Goal: Information Seeking & Learning: Learn about a topic

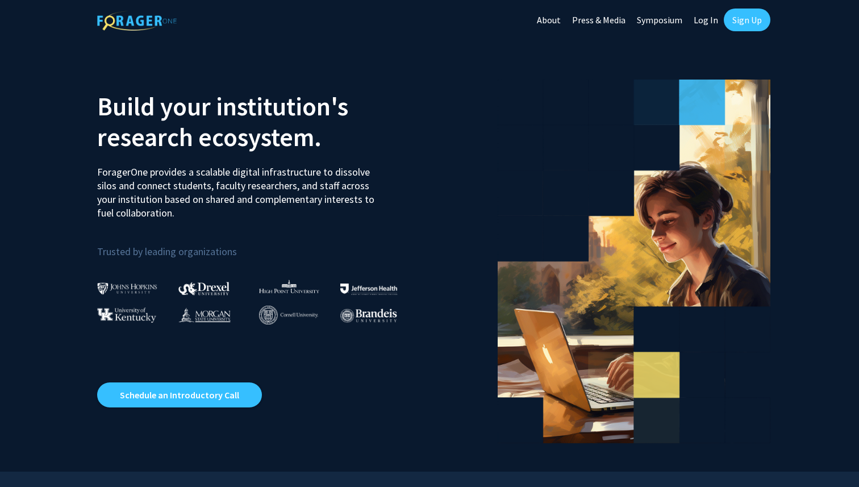
click at [745, 25] on link "Sign Up" at bounding box center [747, 20] width 47 height 23
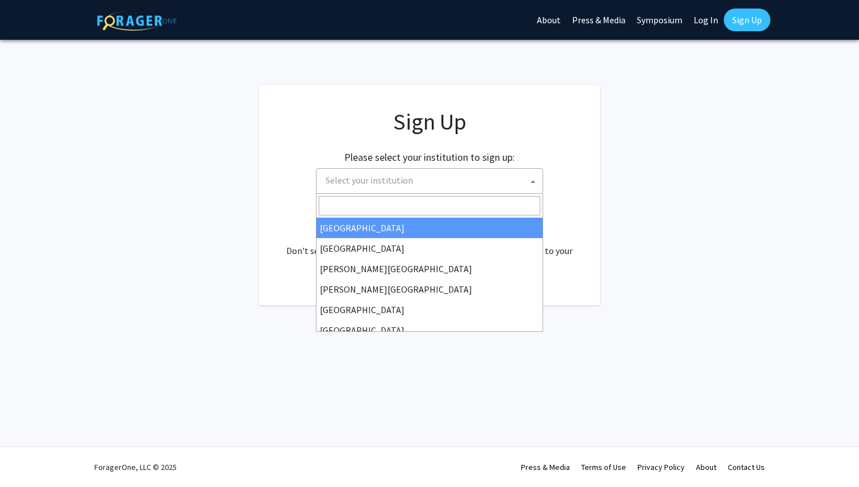
click at [491, 183] on span "Select your institution" at bounding box center [432, 180] width 222 height 23
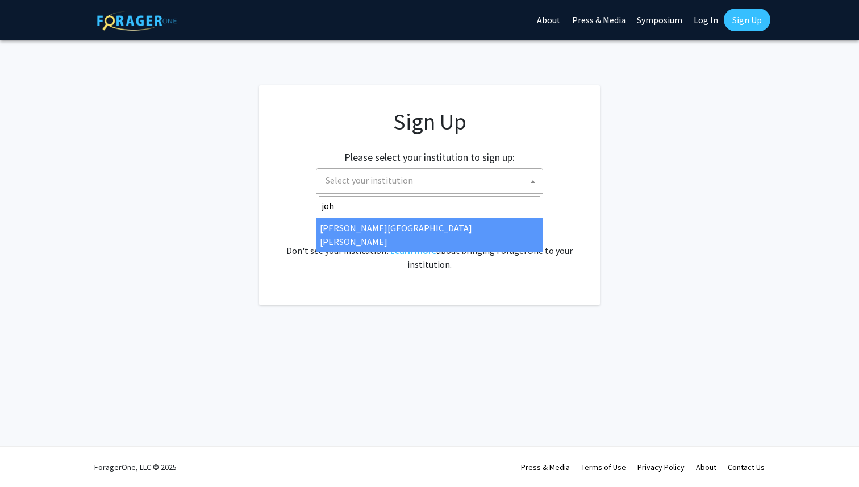
type input "joh"
select select "1"
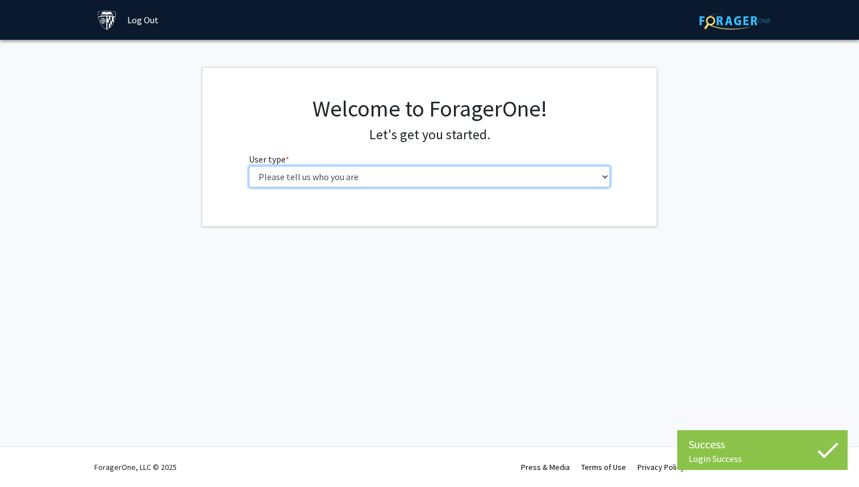
click at [470, 177] on select "Please tell us who you are Undergraduate Student Master's Student Doctoral Cand…" at bounding box center [430, 177] width 362 height 22
select select "1: undergrad"
click at [249, 166] on select "Please tell us who you are Undergraduate Student Master's Student Doctoral Cand…" at bounding box center [430, 177] width 362 height 22
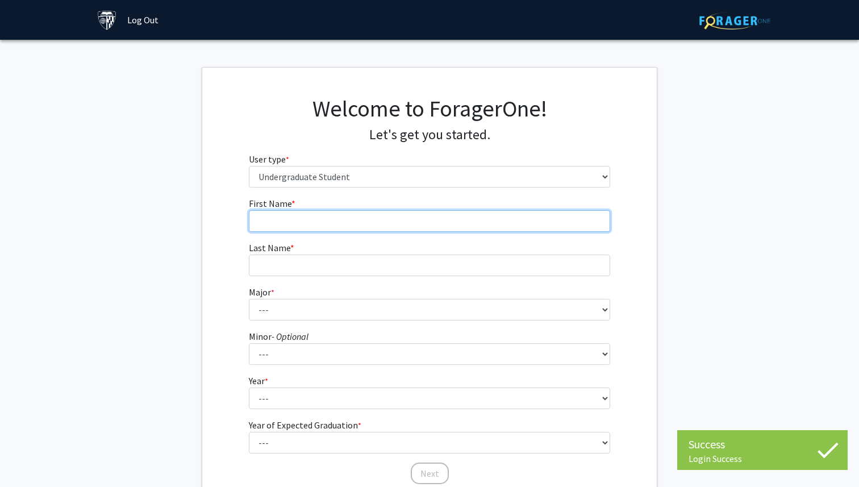
click at [471, 223] on input "First Name * required" at bounding box center [430, 221] width 362 height 22
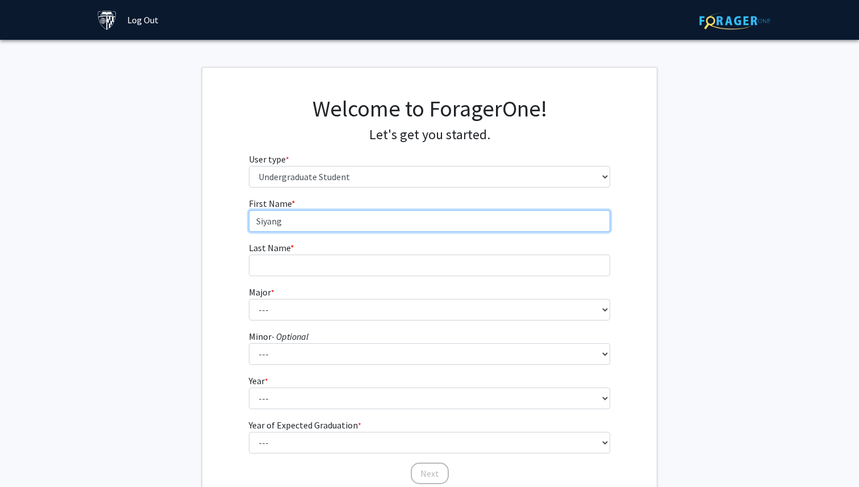
type input "Siyang"
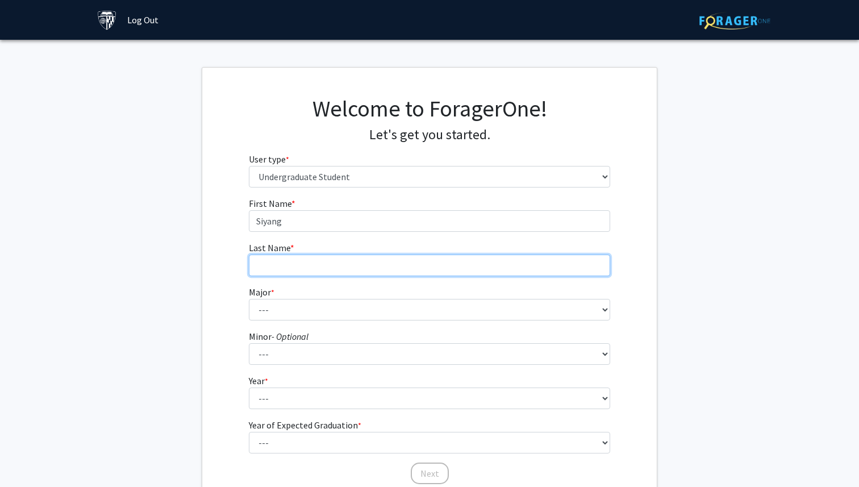
click at [454, 269] on input "Last Name * required" at bounding box center [430, 265] width 362 height 22
type input "Wang"
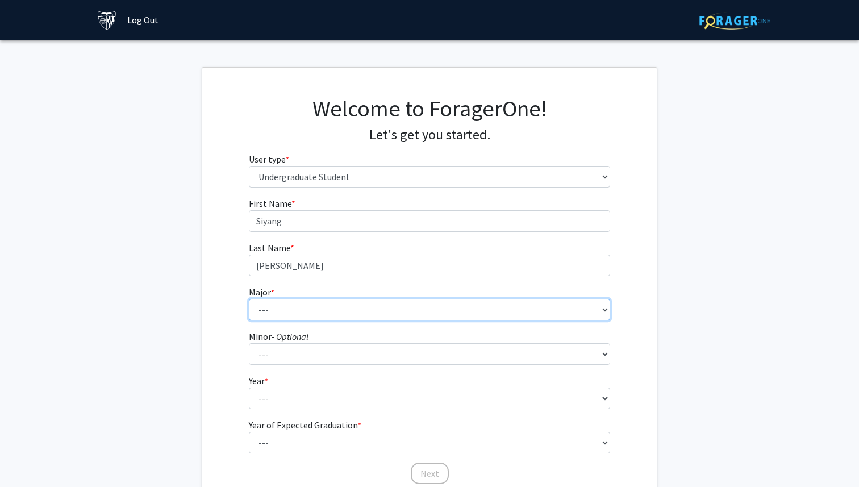
click at [433, 313] on select "--- Africana Studies Anthropology Applied Mathematics & Statistics Archaeology …" at bounding box center [430, 310] width 362 height 22
select select "34: 48"
click at [249, 299] on select "--- Africana Studies Anthropology Applied Mathematics & Statistics Archaeology …" at bounding box center [430, 310] width 362 height 22
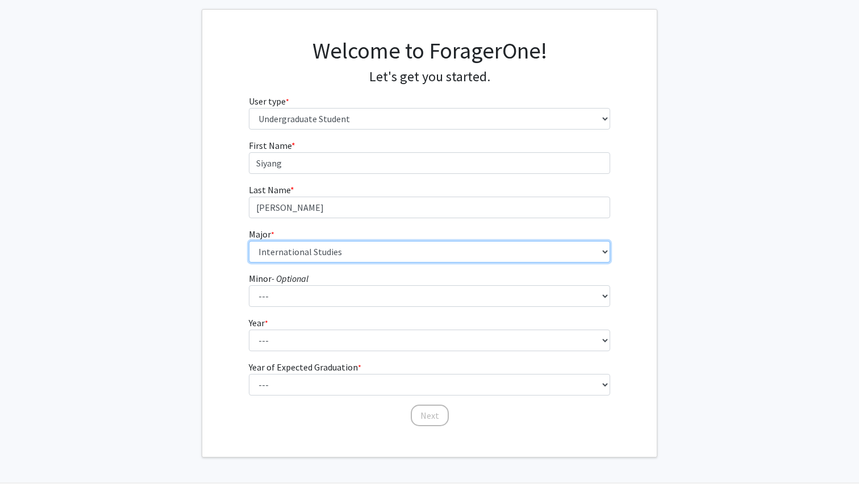
scroll to position [63, 0]
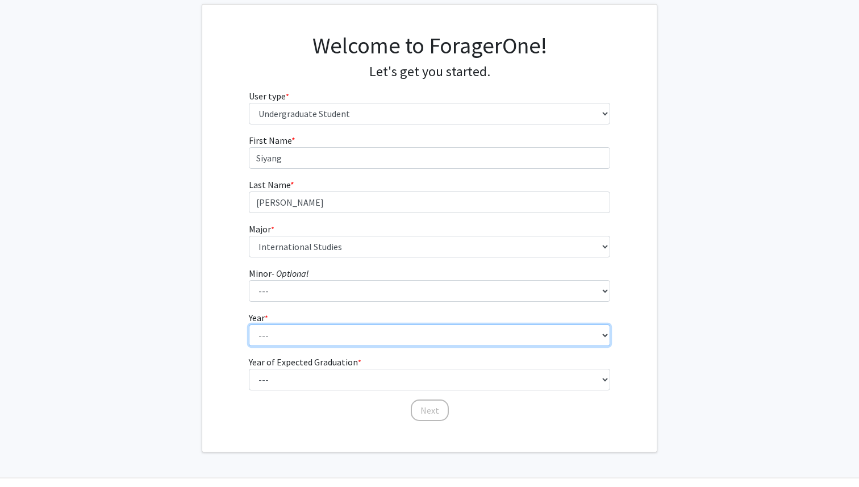
click at [406, 337] on select "--- First-year Sophomore Junior Senior Postbaccalaureate Certificate" at bounding box center [430, 335] width 362 height 22
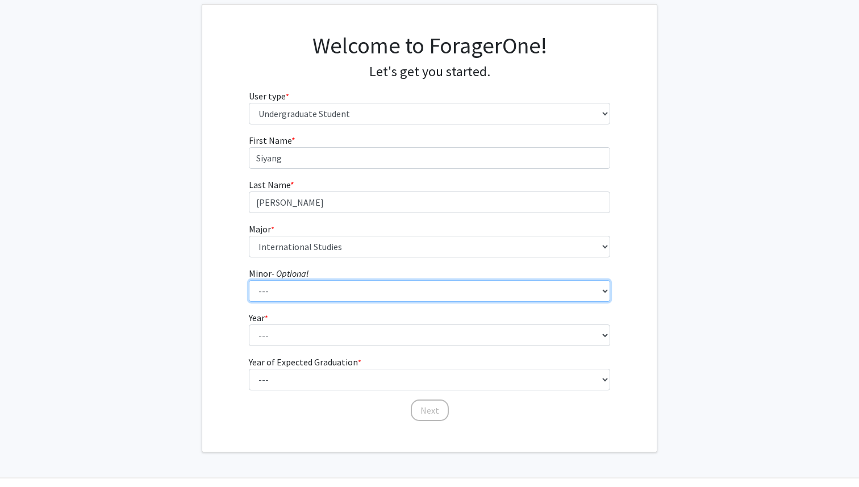
click at [394, 289] on select "--- Accounting and Financial Management Africana Studies Anthropology Applied M…" at bounding box center [430, 291] width 362 height 22
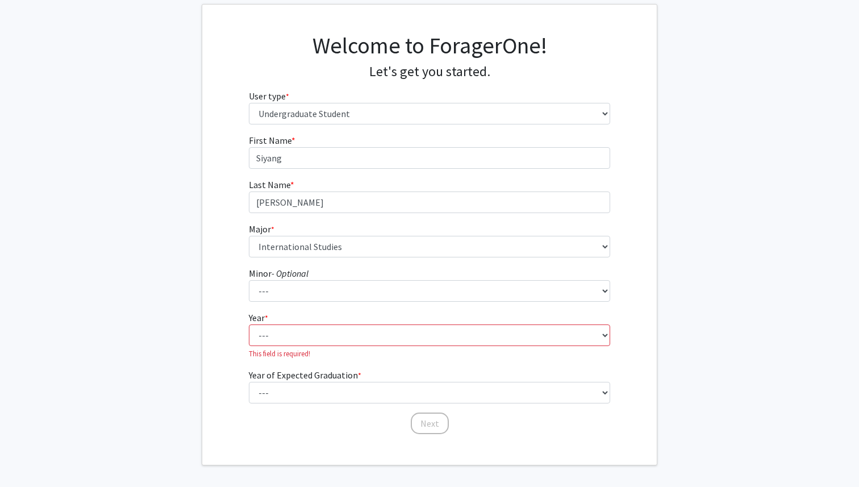
click at [249, 346] on fg-select "Year * required --- First-year Sophomore Junior Senior Postbaccalaureate Certif…" at bounding box center [430, 335] width 362 height 48
click at [256, 341] on select "--- First-year Sophomore Junior Senior Postbaccalaureate Certificate" at bounding box center [430, 335] width 362 height 22
select select "1: first-year"
click at [249, 324] on select "--- First-year Sophomore Junior Senior Postbaccalaureate Certificate" at bounding box center [430, 335] width 362 height 22
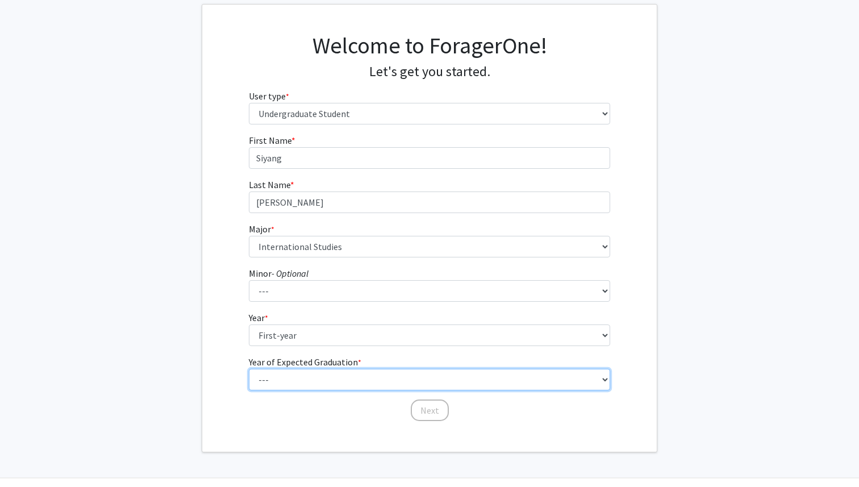
click at [278, 381] on select "--- 2025 2026 2027 2028 2029 2030 2031 2032 2033 2034" at bounding box center [430, 380] width 362 height 22
select select "5: 2029"
click at [249, 369] on select "--- 2025 2026 2027 2028 2029 2030 2031 2032 2033 2034" at bounding box center [430, 380] width 362 height 22
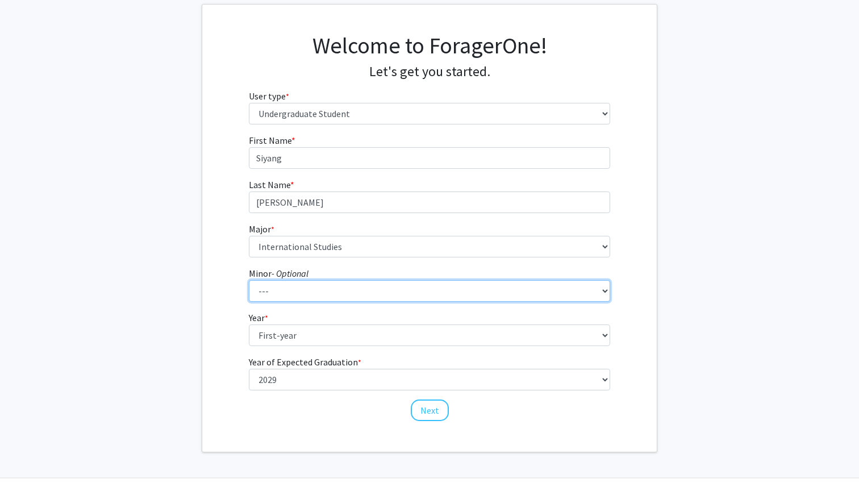
click at [302, 282] on select "--- Accounting and Financial Management Africana Studies Anthropology Applied M…" at bounding box center [430, 291] width 362 height 22
select select "13: 25"
click at [249, 280] on select "--- Accounting and Financial Management Africana Studies Anthropology Applied M…" at bounding box center [430, 291] width 362 height 22
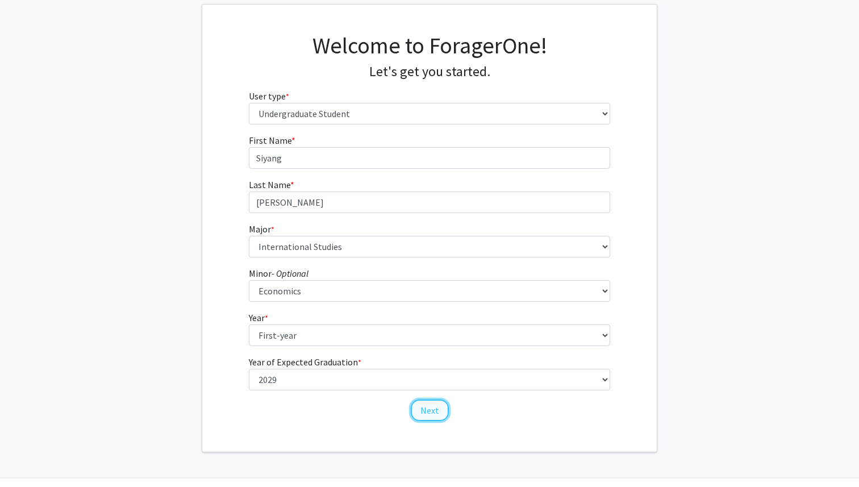
click at [420, 410] on button "Next" at bounding box center [430, 410] width 38 height 22
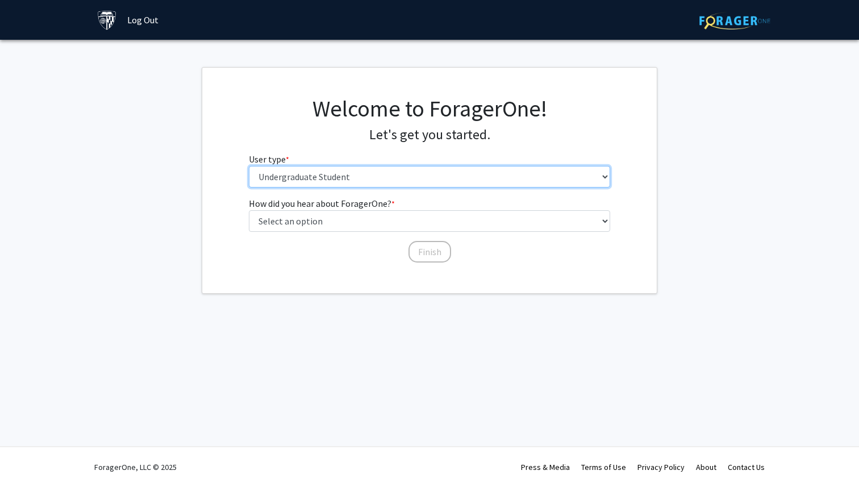
click at [386, 172] on select "Please tell us who you are Undergraduate Student Master's Student Doctoral Cand…" at bounding box center [430, 177] width 362 height 22
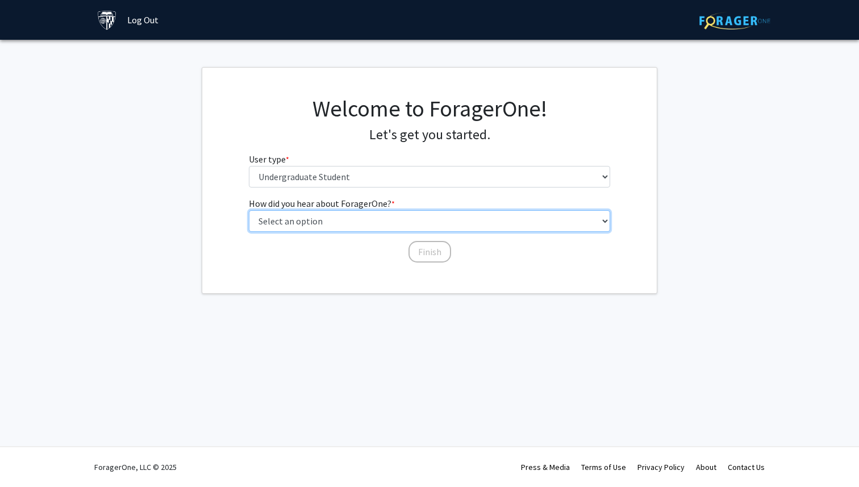
click at [323, 220] on select "Select an option Peer/student recommendation Faculty/staff recommendation Unive…" at bounding box center [430, 221] width 362 height 22
select select "1: peer_recommendation"
click at [249, 210] on select "Select an option Peer/student recommendation Faculty/staff recommendation Unive…" at bounding box center [430, 221] width 362 height 22
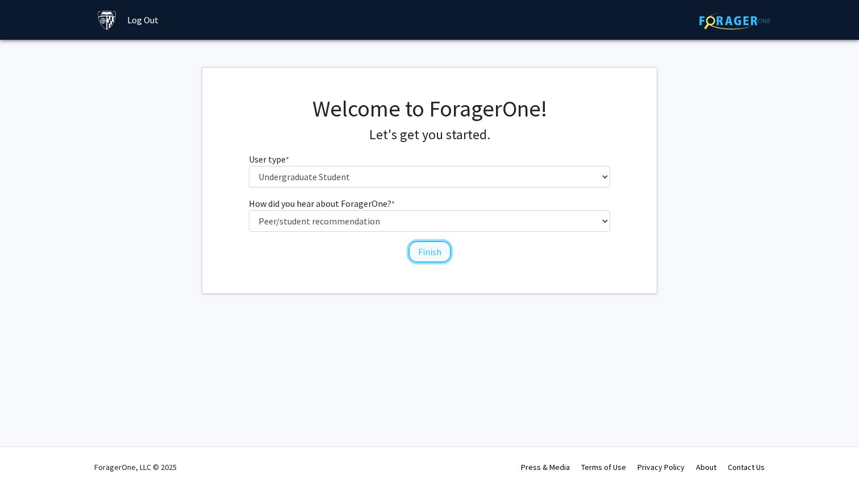
click at [425, 254] on button "Finish" at bounding box center [429, 252] width 43 height 22
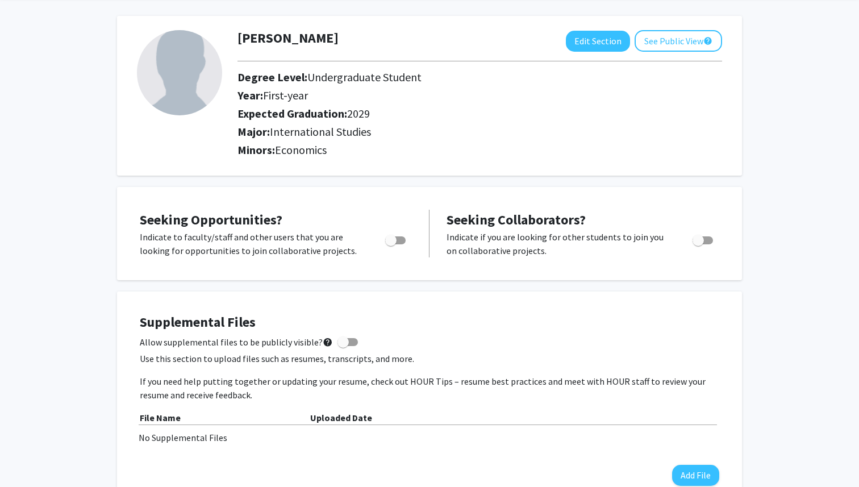
scroll to position [46, 0]
click at [400, 241] on span "Toggle" at bounding box center [395, 239] width 20 height 8
click at [391, 243] on input "Are you actively seeking opportunities?" at bounding box center [390, 243] width 1 height 1
checkbox input "true"
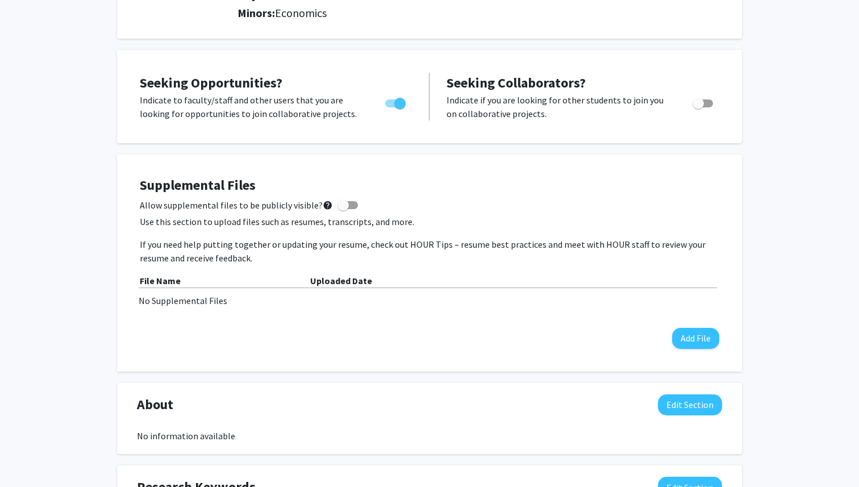
scroll to position [0, 0]
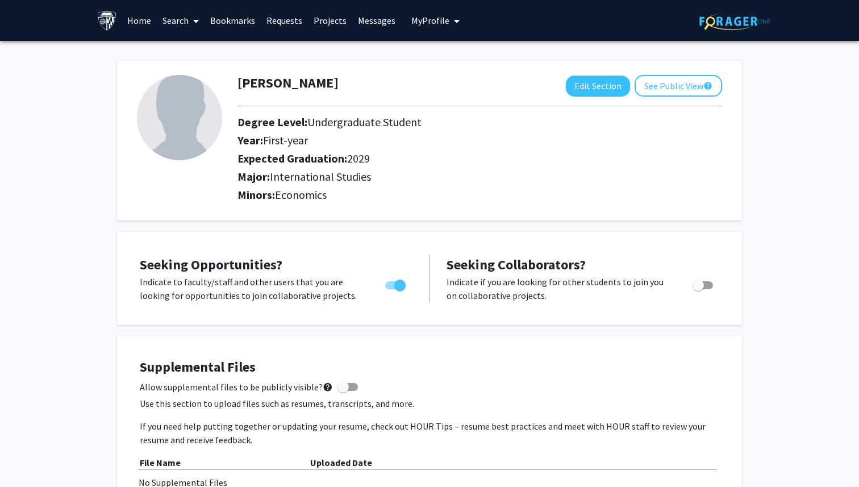
click at [179, 24] on link "Search" at bounding box center [181, 21] width 48 height 40
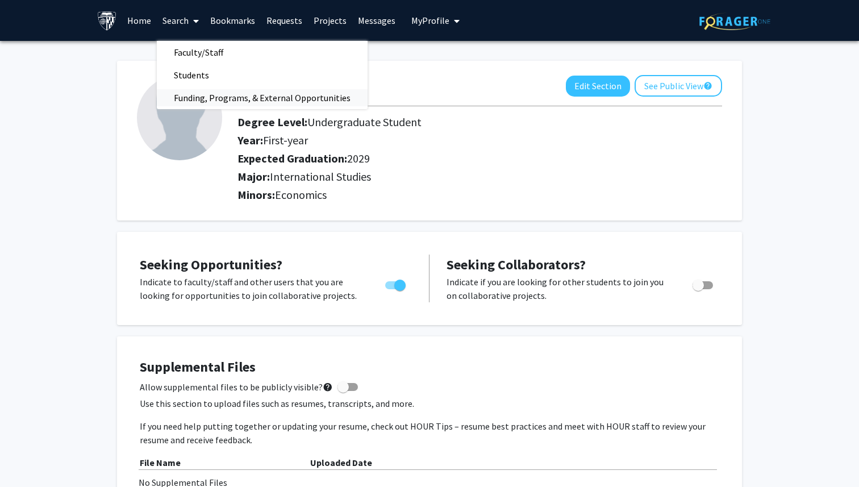
click at [214, 99] on span "Funding, Programs, & External Opportunities" at bounding box center [262, 97] width 211 height 23
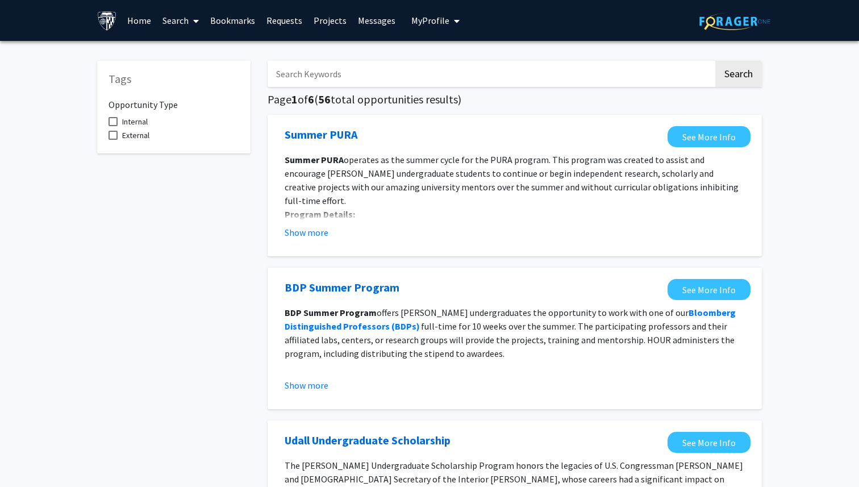
click at [178, 30] on link "Search" at bounding box center [181, 21] width 48 height 40
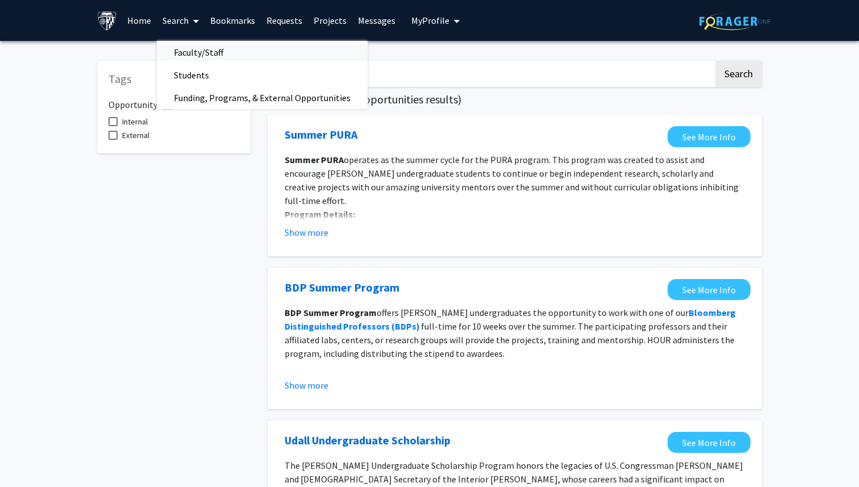
click at [193, 49] on span "Faculty/Staff" at bounding box center [198, 52] width 83 height 23
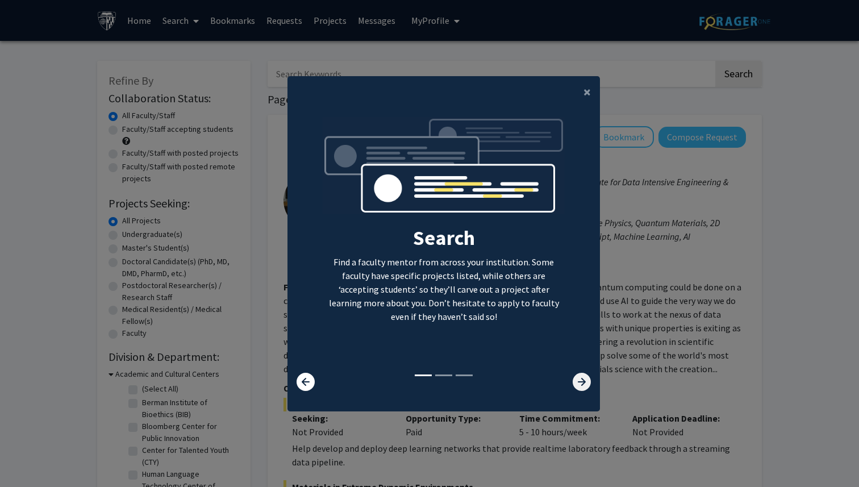
click at [579, 377] on icon at bounding box center [582, 382] width 18 height 18
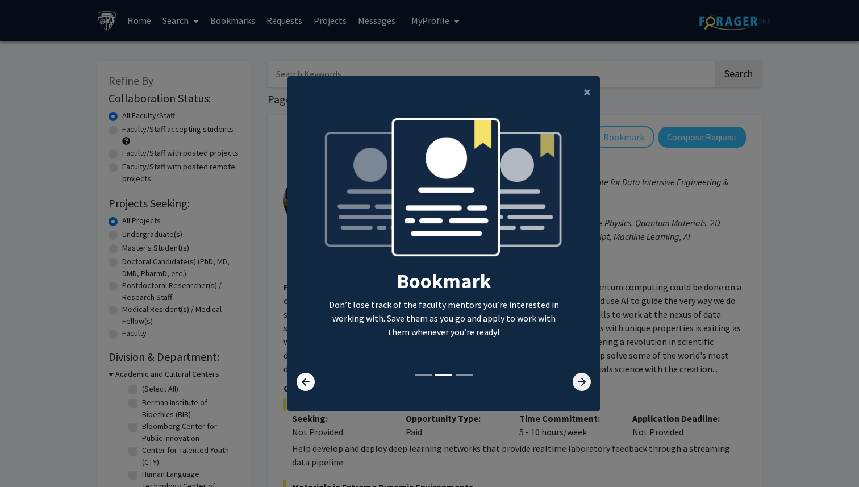
click at [579, 377] on icon at bounding box center [582, 382] width 18 height 18
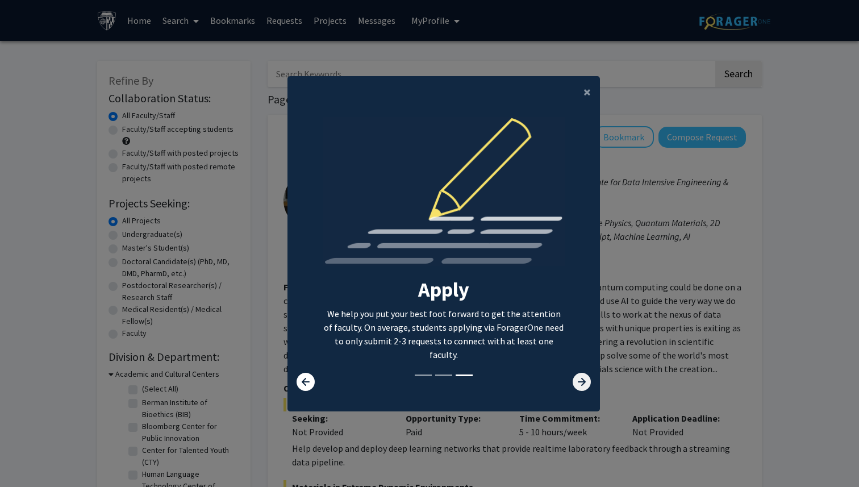
click at [577, 376] on icon at bounding box center [582, 382] width 18 height 18
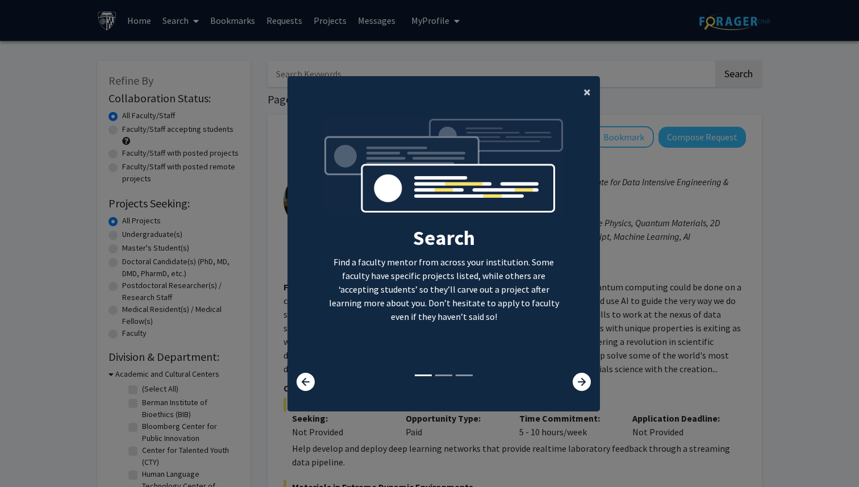
click at [583, 90] on span "×" at bounding box center [586, 92] width 7 height 18
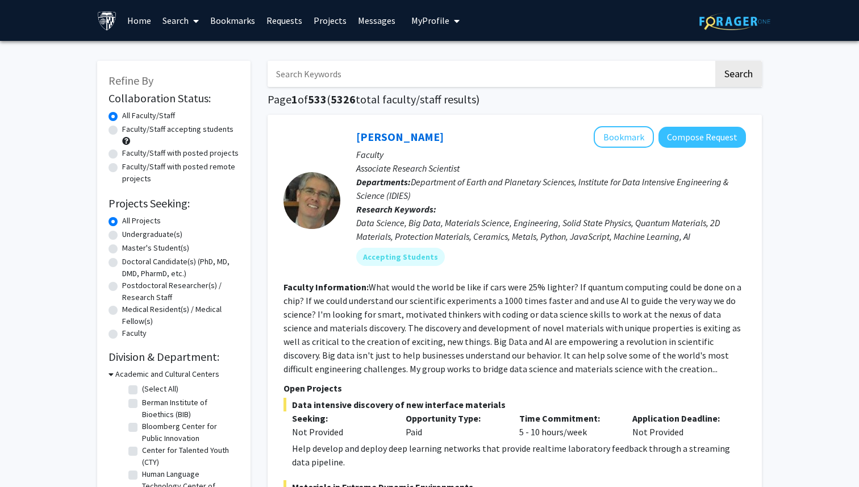
scroll to position [17, 0]
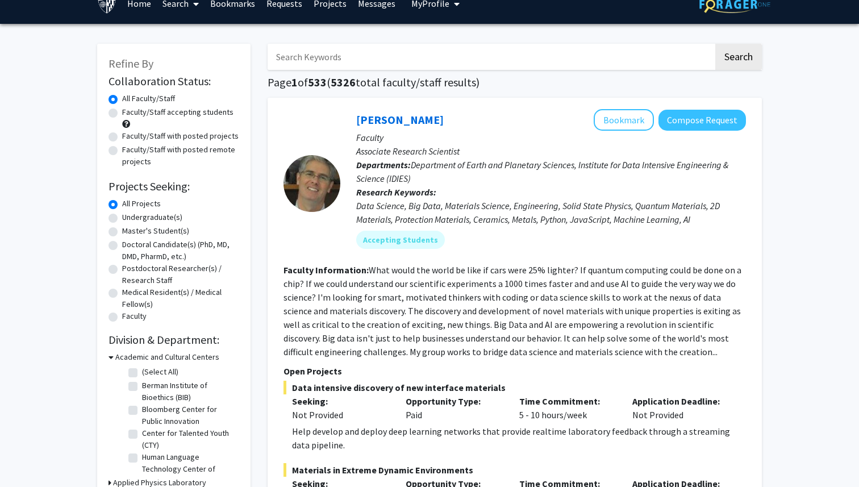
click at [122, 218] on label "Undergraduate(s)" at bounding box center [152, 217] width 60 height 12
click at [122, 218] on input "Undergraduate(s)" at bounding box center [125, 214] width 7 height 7
radio input "true"
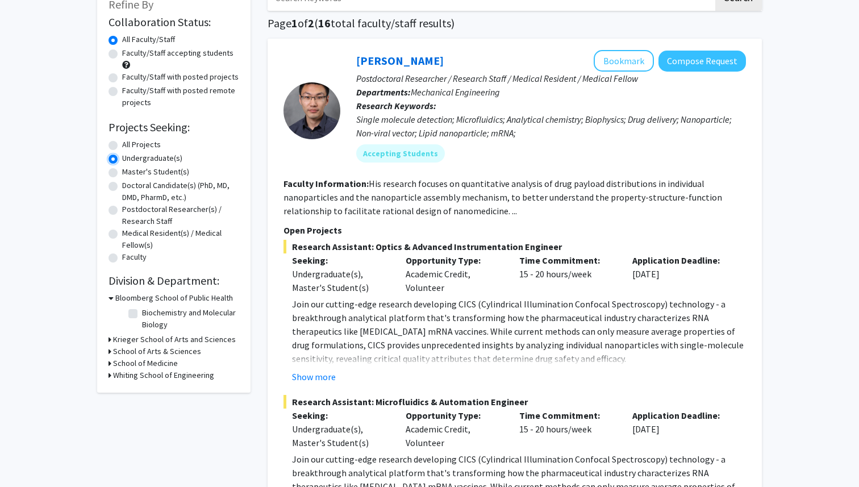
scroll to position [91, 0]
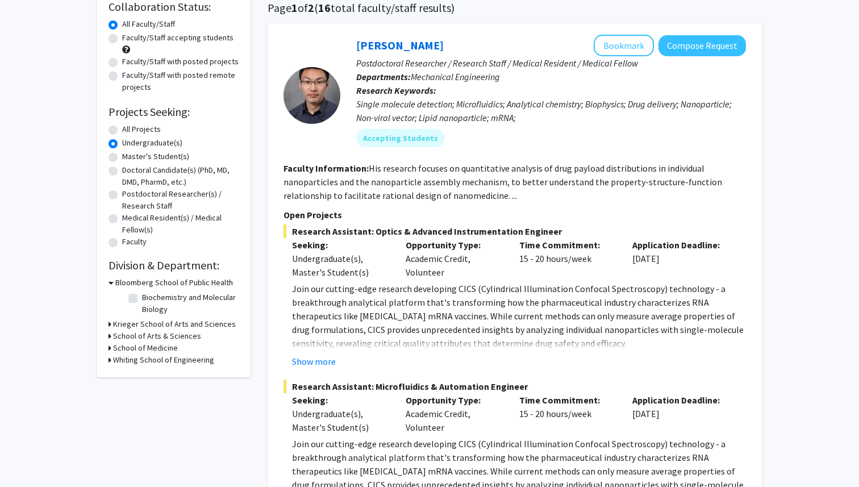
click at [107, 322] on div "Refine By Collaboration Status: Collaboration Status All Faculty/Staff Collabor…" at bounding box center [173, 173] width 153 height 408
click at [111, 323] on icon at bounding box center [109, 324] width 3 height 12
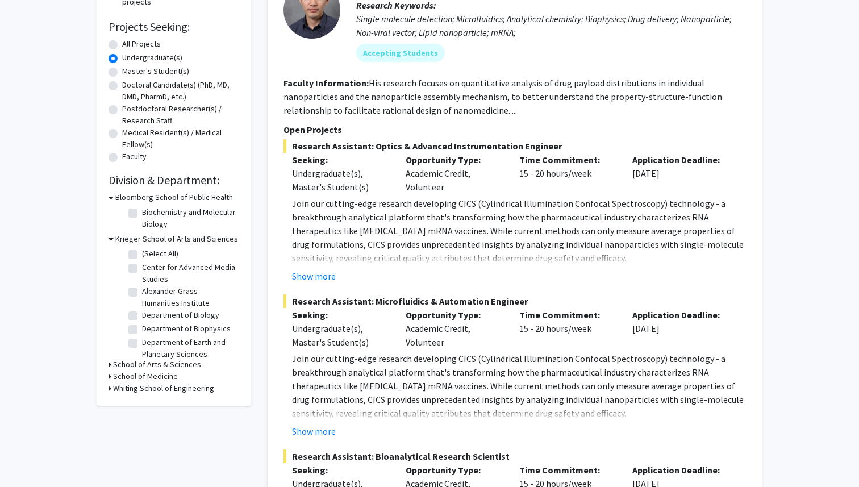
scroll to position [170, 0]
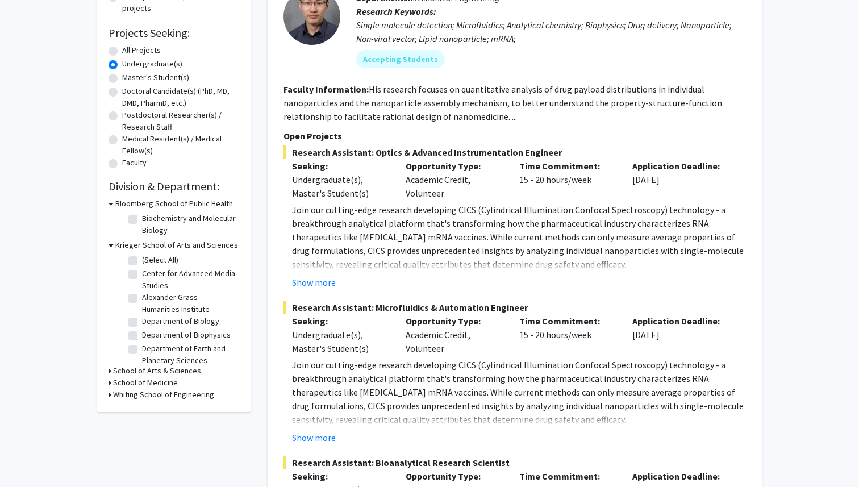
click at [142, 300] on label "Alexander Grass Humanities Institute" at bounding box center [189, 303] width 94 height 24
click at [142, 299] on input "Alexander Grass Humanities Institute" at bounding box center [145, 294] width 7 height 7
checkbox input "true"
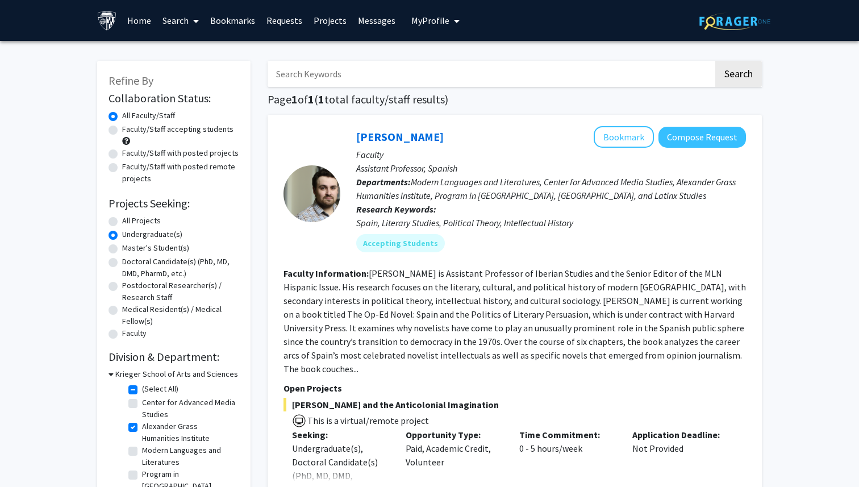
click at [139, 427] on fg-checkbox "Alexander Grass Humanities Institute Alexander Grass Humanities Institute" at bounding box center [182, 432] width 108 height 24
click at [142, 427] on label "Alexander Grass Humanities Institute" at bounding box center [189, 432] width 94 height 24
click at [142, 427] on input "Alexander Grass Humanities Institute" at bounding box center [145, 423] width 7 height 7
checkbox input "false"
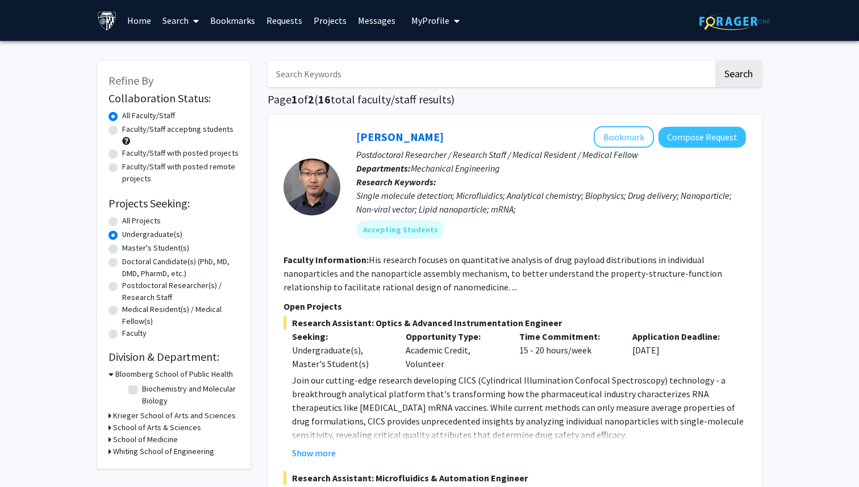
click at [108, 413] on icon at bounding box center [109, 416] width 3 height 12
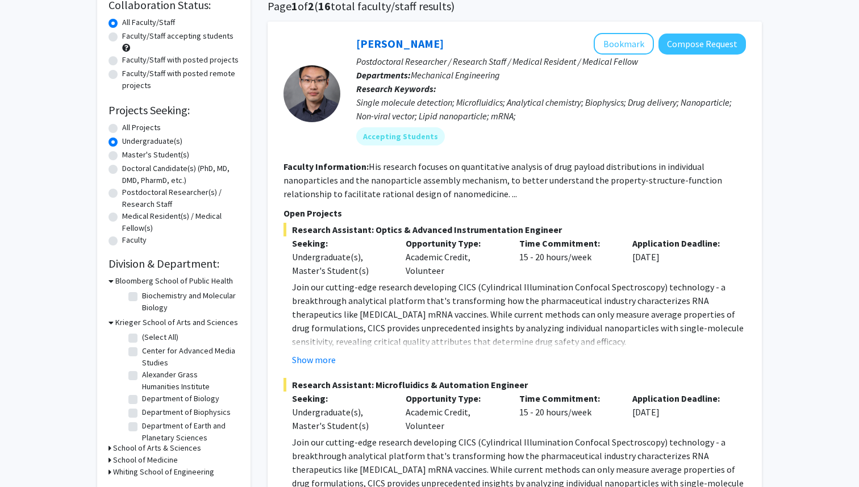
scroll to position [99, 0]
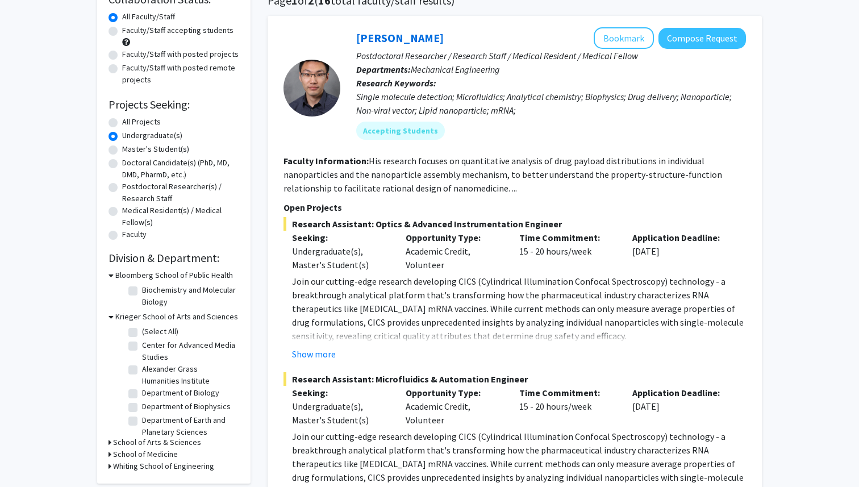
click at [108, 440] on div "Refine By Collaboration Status: Collaboration Status All Faculty/Staff Collabor…" at bounding box center [173, 222] width 153 height 521
click at [107, 441] on div "Refine By Collaboration Status: Collaboration Status All Faculty/Staff Collabor…" at bounding box center [173, 222] width 153 height 521
click at [109, 442] on icon at bounding box center [109, 442] width 3 height 12
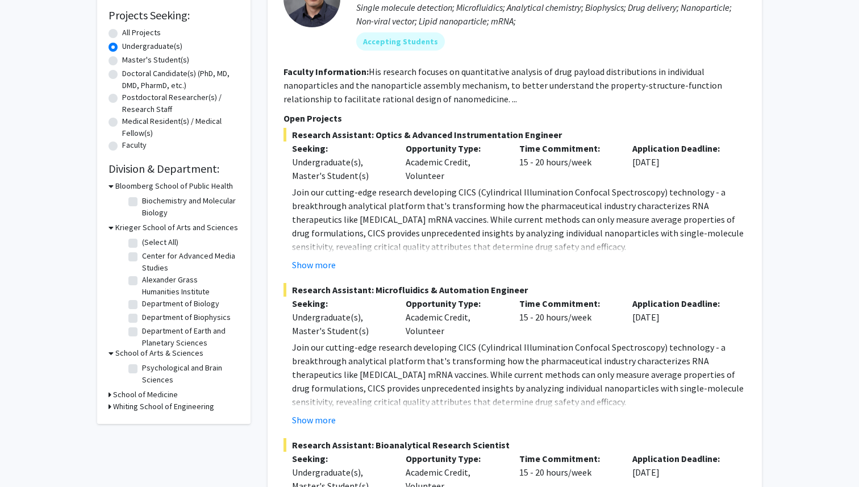
scroll to position [186, 0]
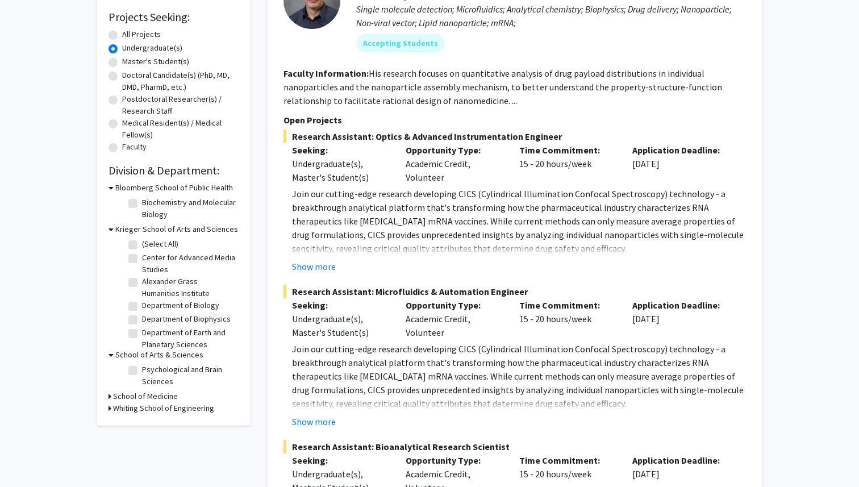
click at [142, 243] on label "(Select All)" at bounding box center [160, 244] width 36 height 12
click at [142, 243] on input "(Select All)" at bounding box center [145, 241] width 7 height 7
checkbox input "true"
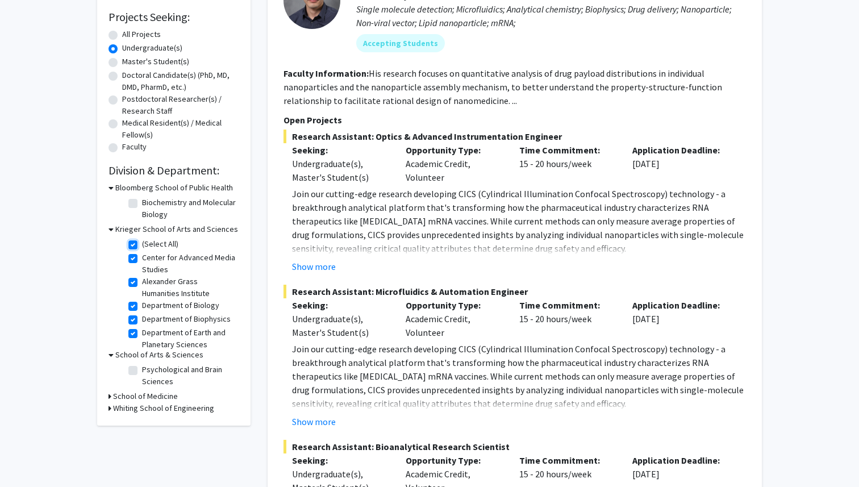
checkbox input "true"
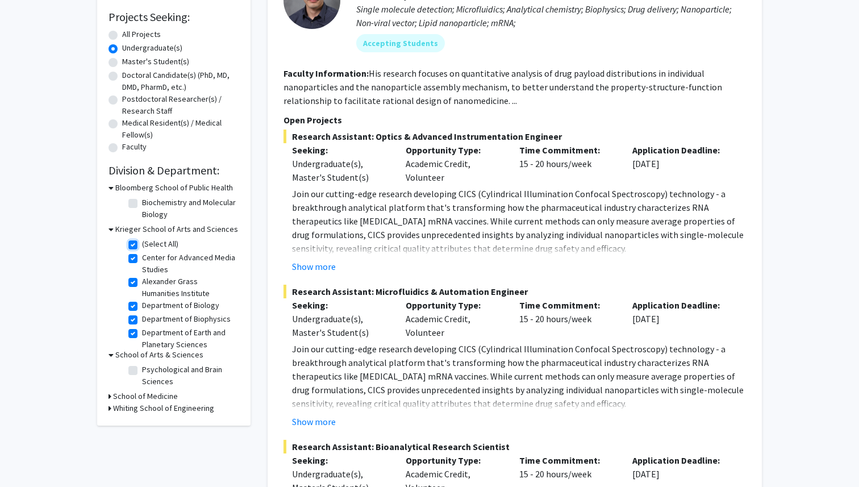
checkbox input "true"
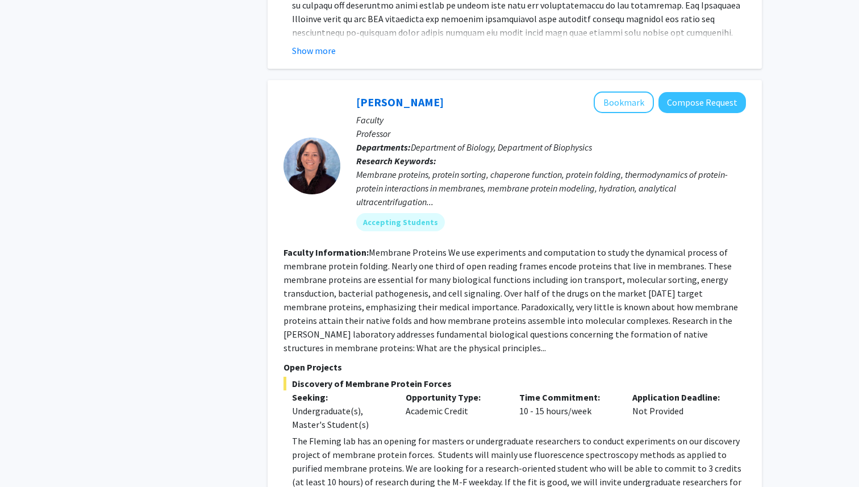
scroll to position [1549, 0]
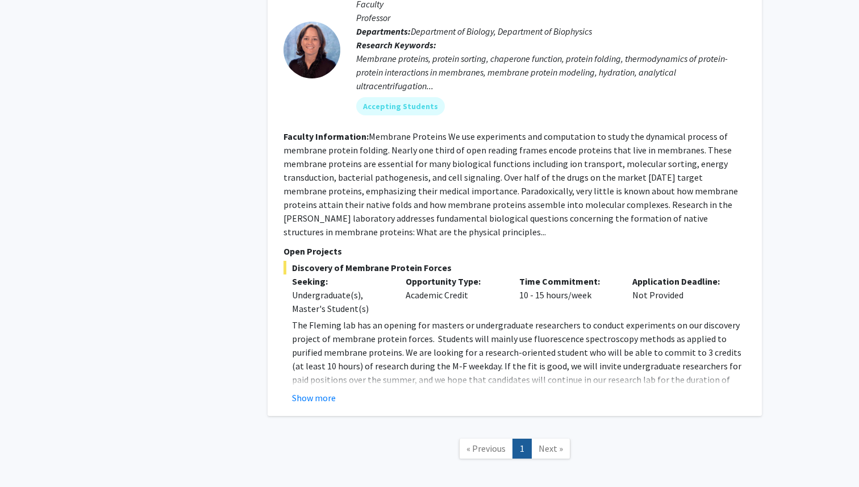
click at [545, 442] on span "Next »" at bounding box center [550, 447] width 24 height 11
click at [488, 442] on span "« Previous" at bounding box center [485, 447] width 39 height 11
click at [547, 442] on span "Next »" at bounding box center [550, 447] width 24 height 11
click at [327, 391] on button "Show more" at bounding box center [314, 398] width 44 height 14
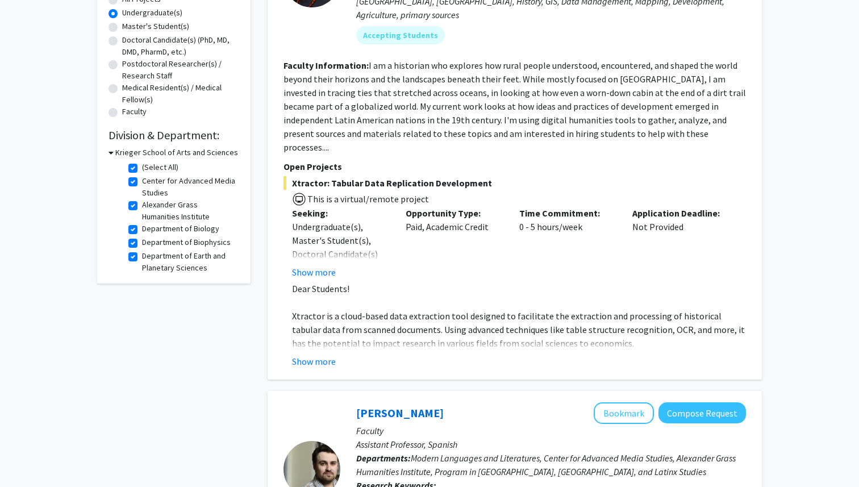
scroll to position [0, 0]
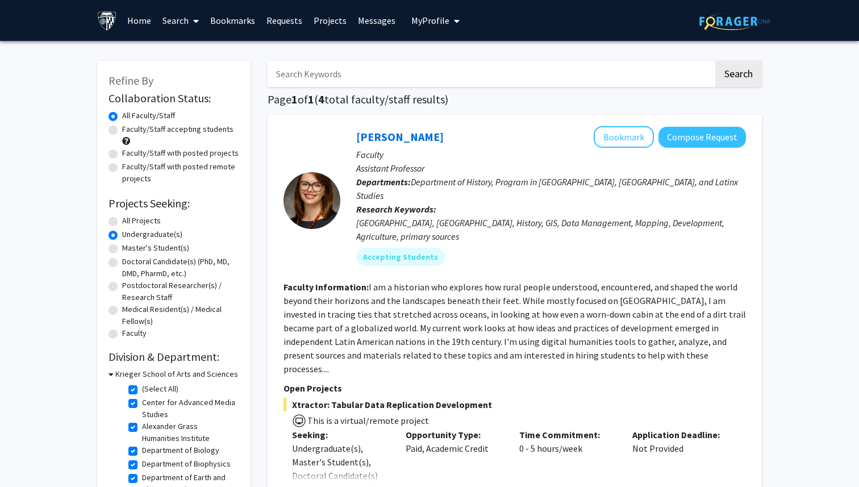
click at [142, 386] on label "(Select All)" at bounding box center [160, 389] width 36 height 12
click at [142, 386] on input "(Select All)" at bounding box center [145, 386] width 7 height 7
checkbox input "false"
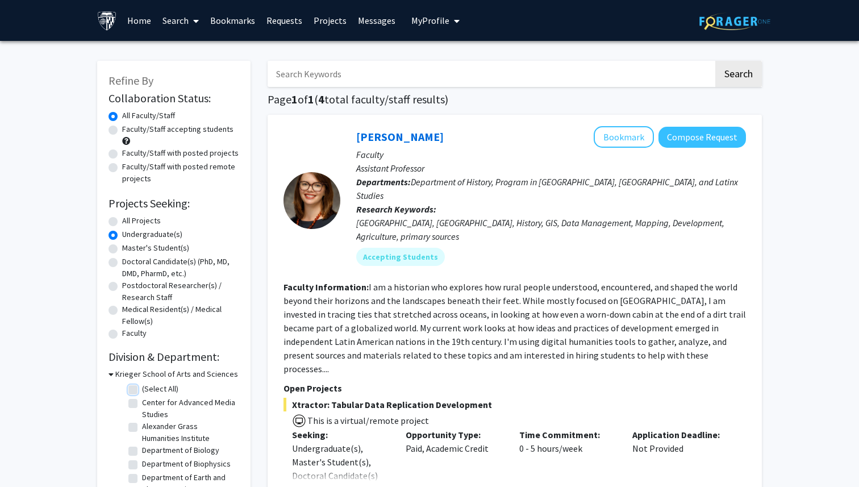
checkbox input "false"
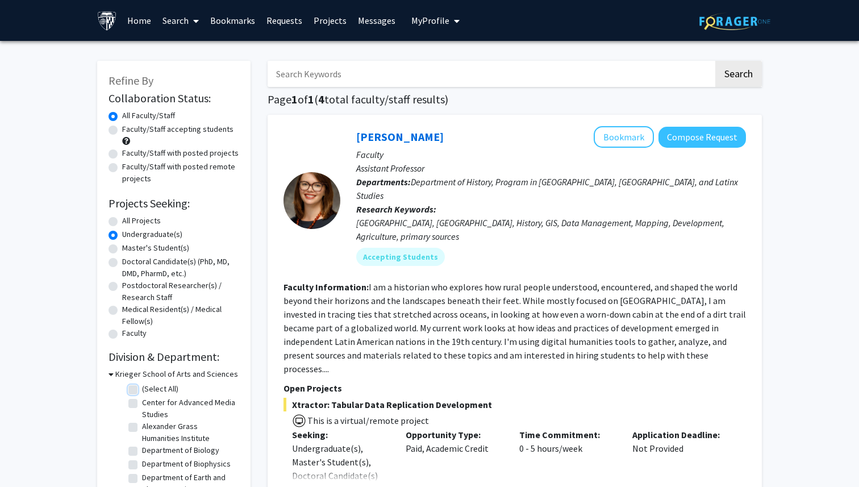
checkbox input "false"
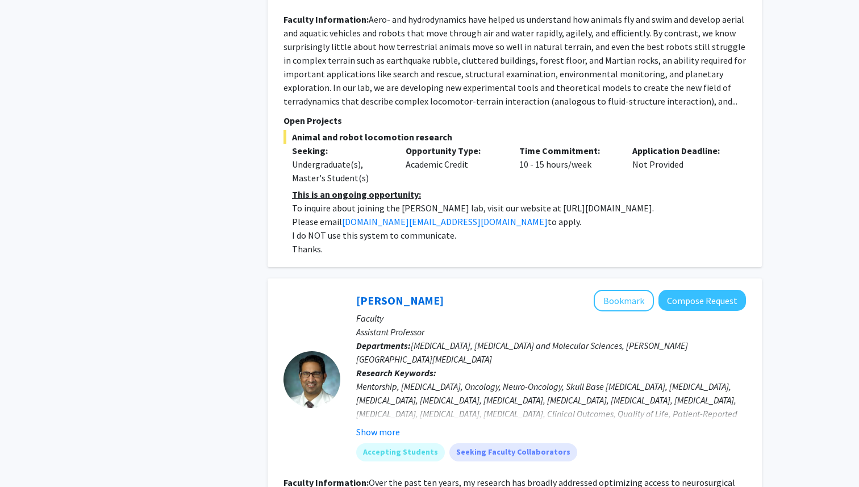
scroll to position [2410, 0]
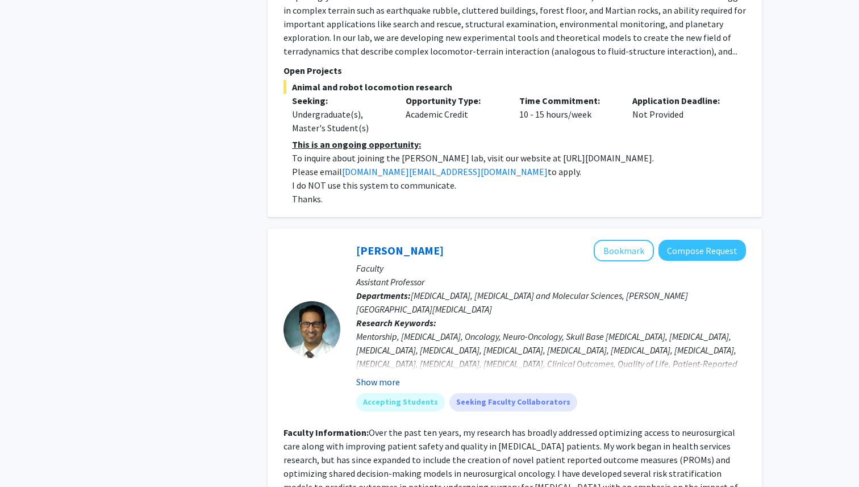
click at [368, 375] on button "Show more" at bounding box center [378, 382] width 44 height 14
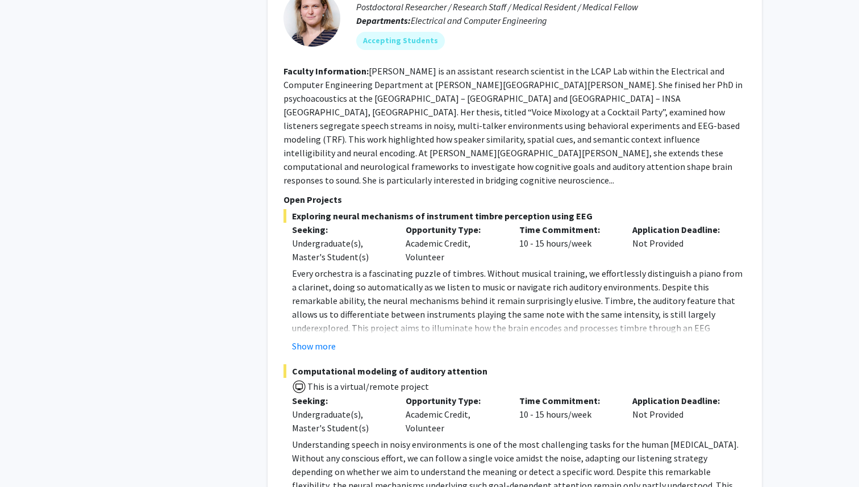
scroll to position [3372, 0]
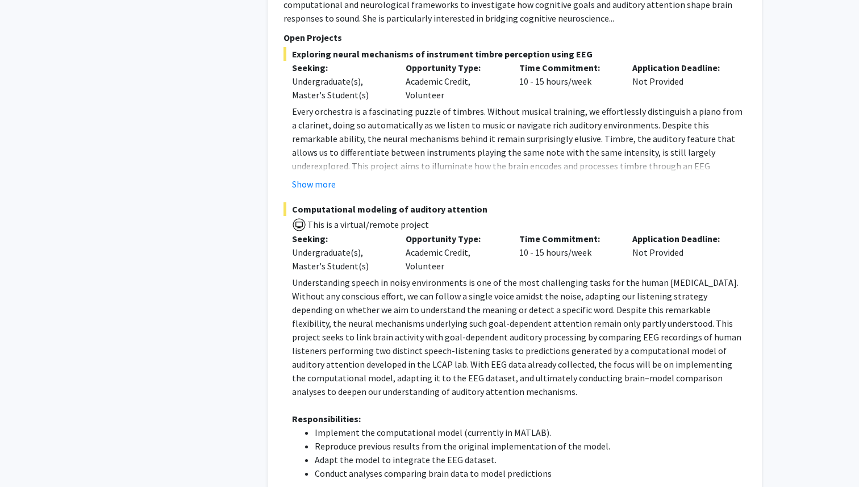
scroll to position [3475, 0]
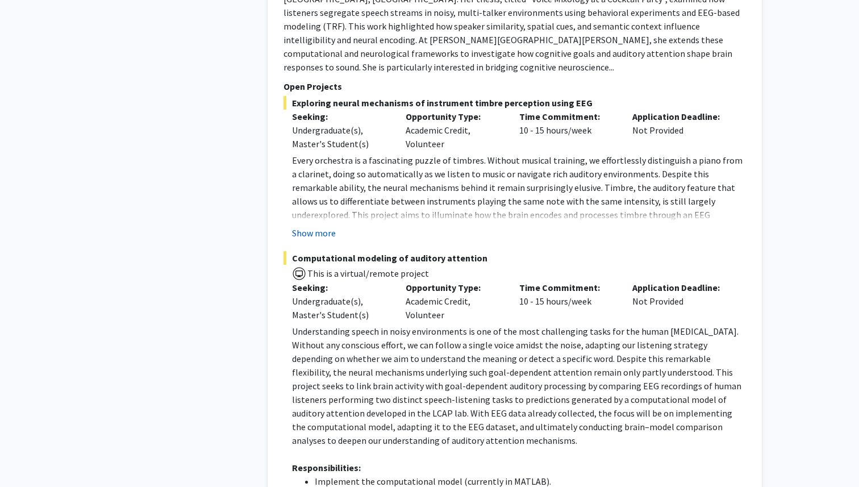
click at [322, 226] on button "Show more" at bounding box center [314, 233] width 44 height 14
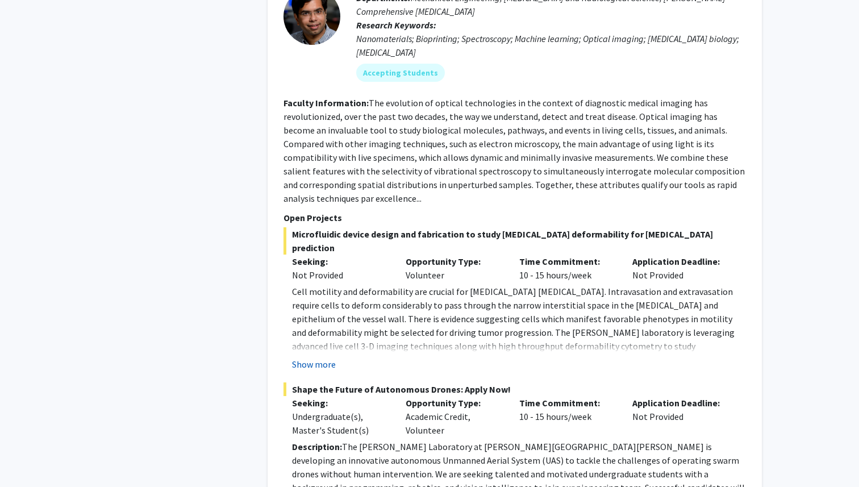
scroll to position [4722, 0]
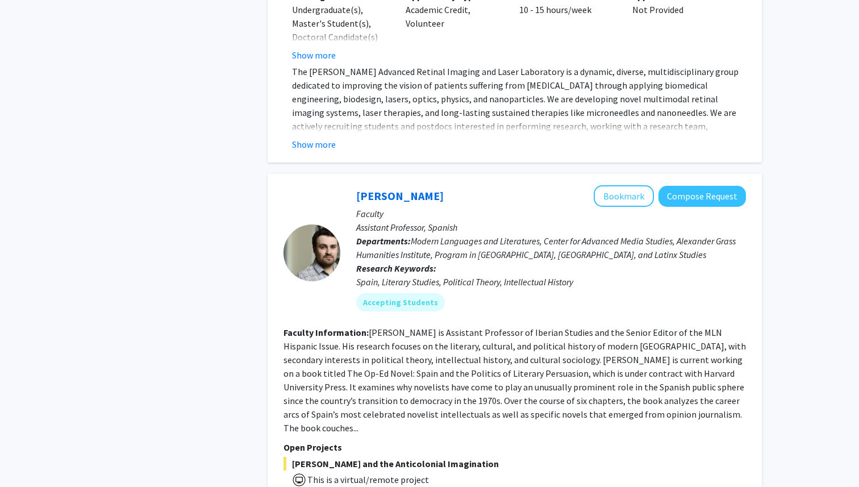
scroll to position [5933, 0]
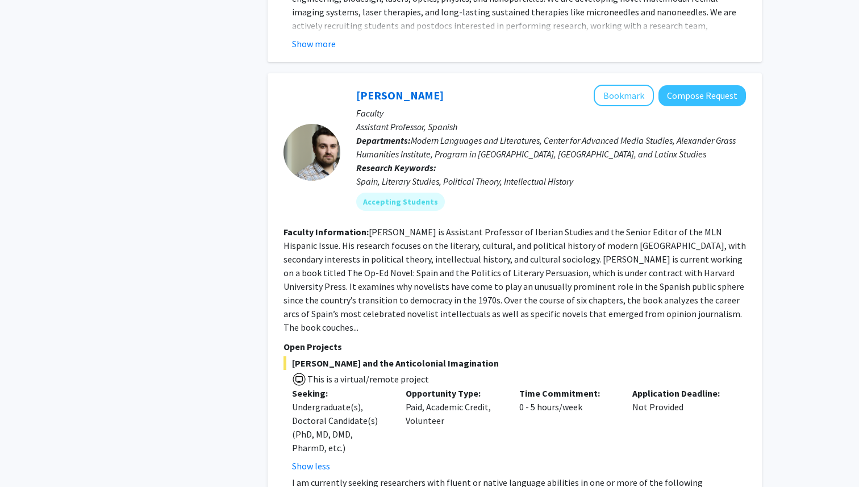
scroll to position [6026, 0]
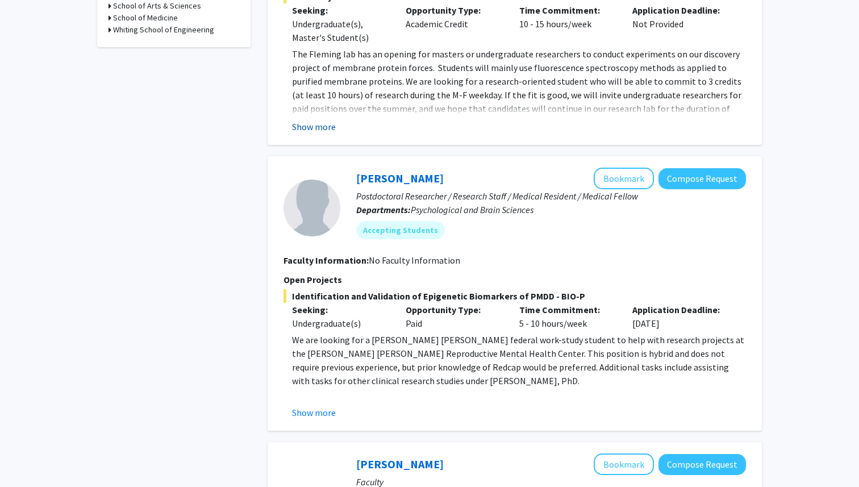
scroll to position [423, 0]
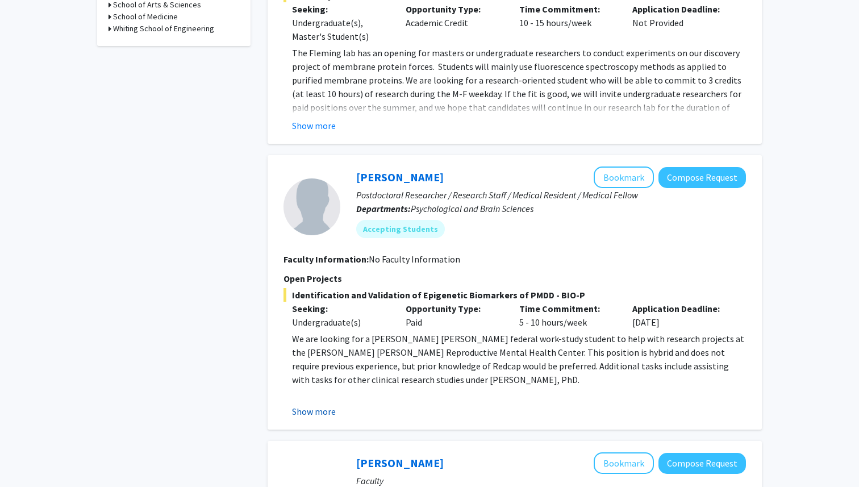
click at [323, 415] on button "Show more" at bounding box center [314, 411] width 44 height 14
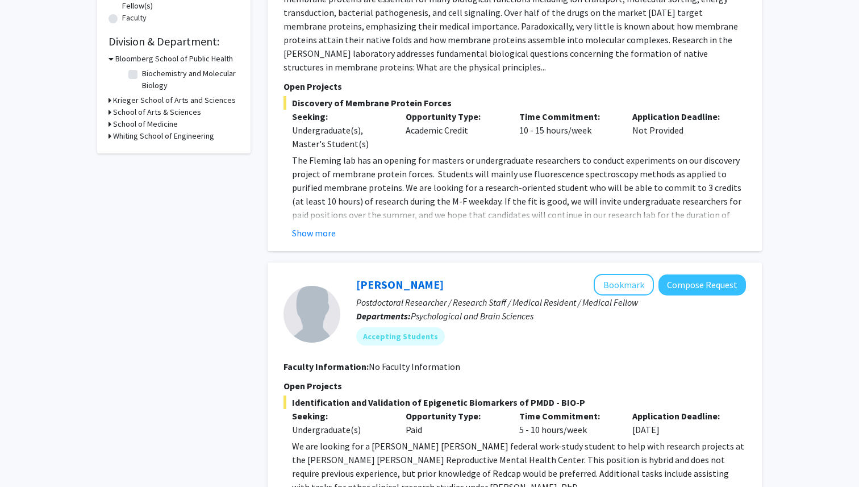
scroll to position [304, 0]
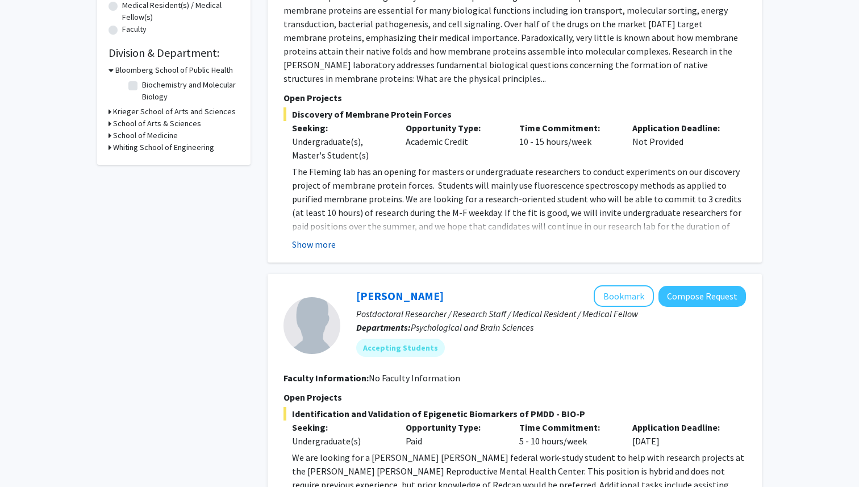
click at [317, 240] on button "Show more" at bounding box center [314, 244] width 44 height 14
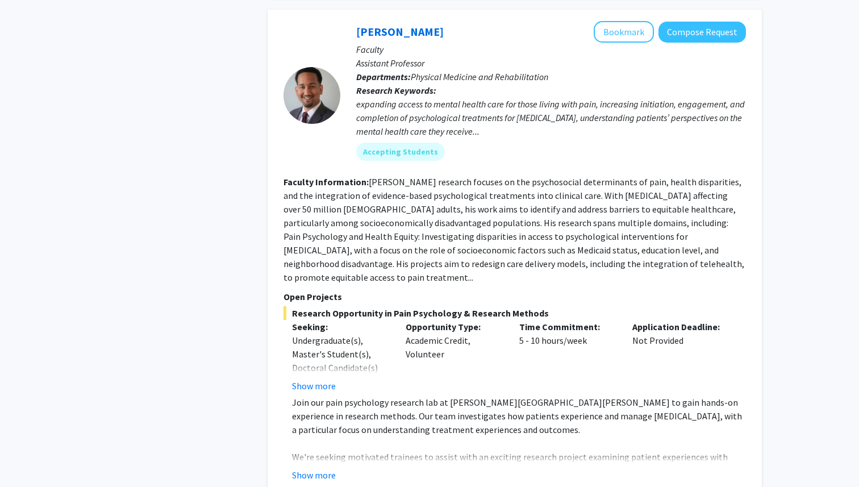
scroll to position [1186, 0]
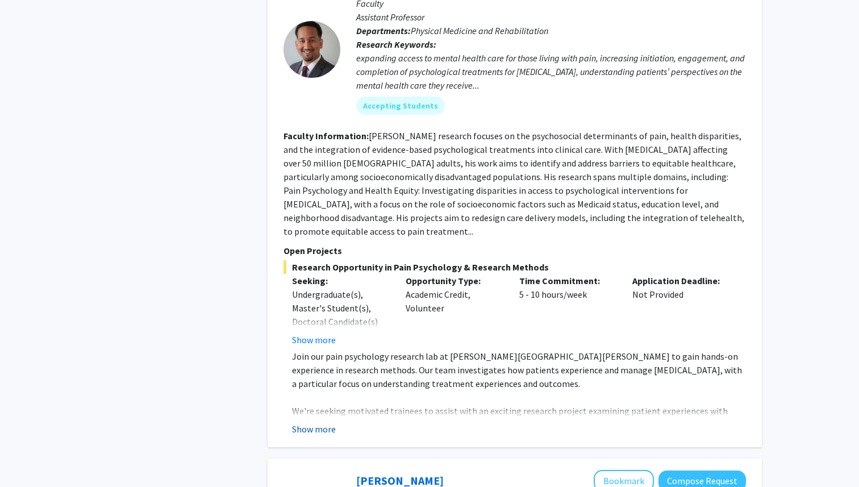
click at [312, 422] on button "Show more" at bounding box center [314, 429] width 44 height 14
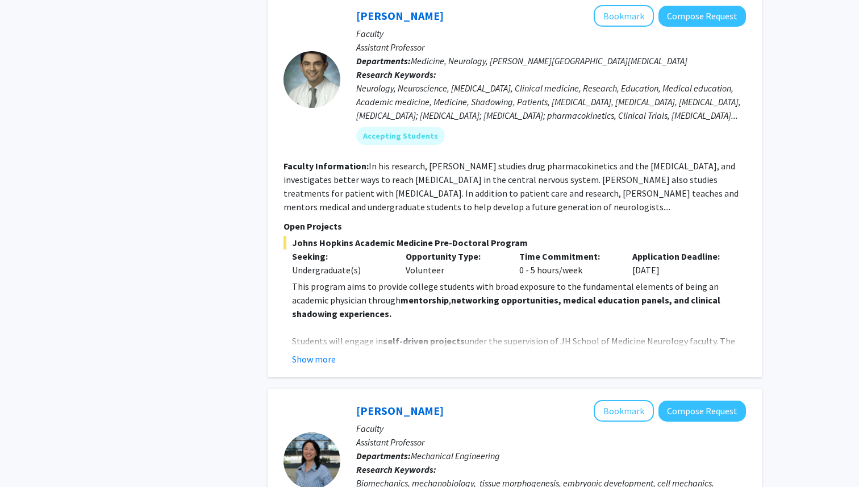
scroll to position [1843, 0]
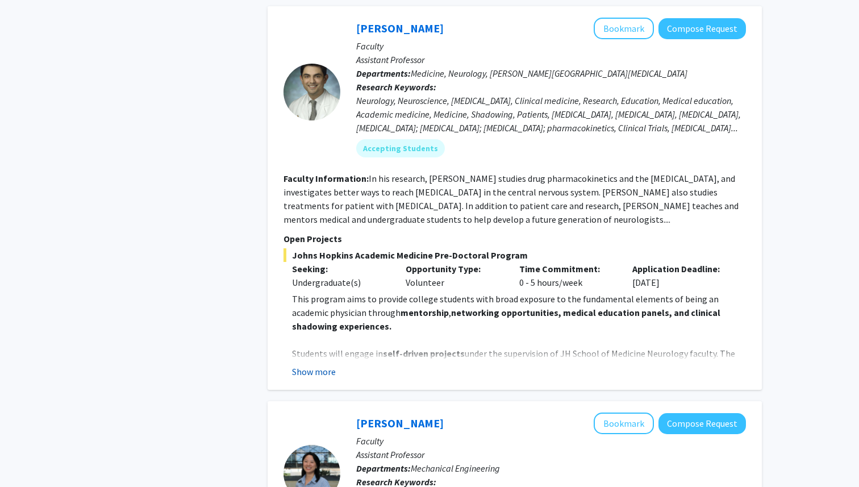
click at [319, 365] on button "Show more" at bounding box center [314, 372] width 44 height 14
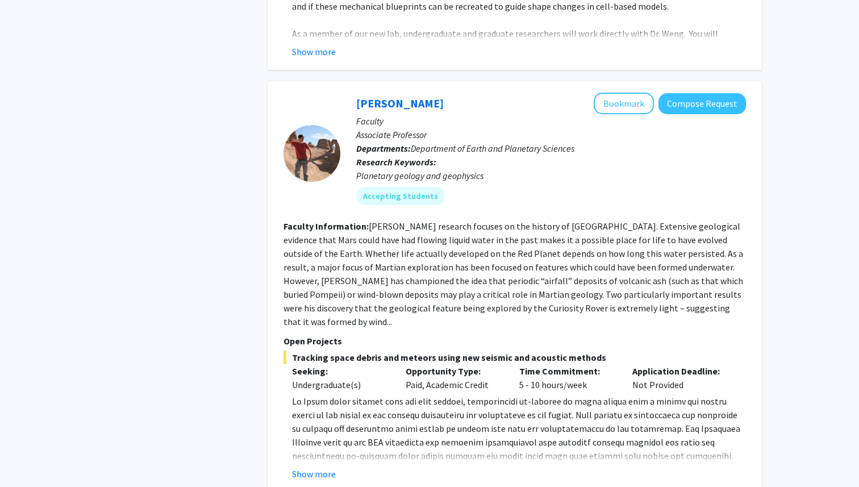
scroll to position [3077, 0]
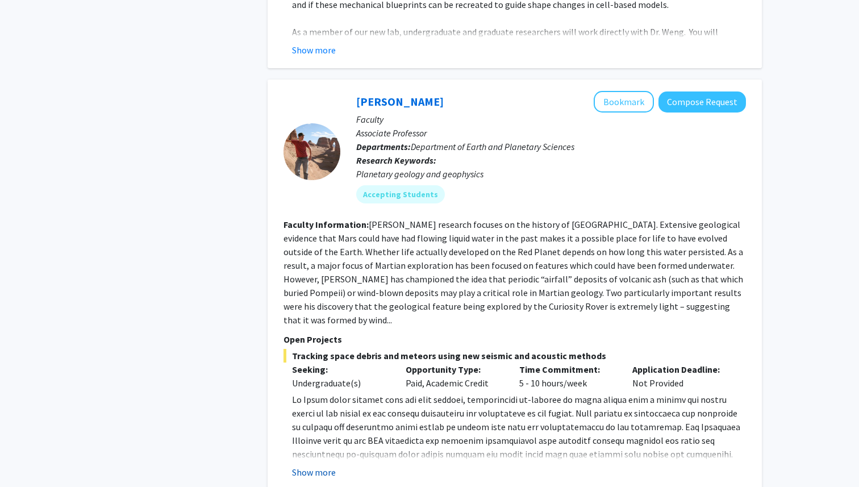
click at [319, 465] on button "Show more" at bounding box center [314, 472] width 44 height 14
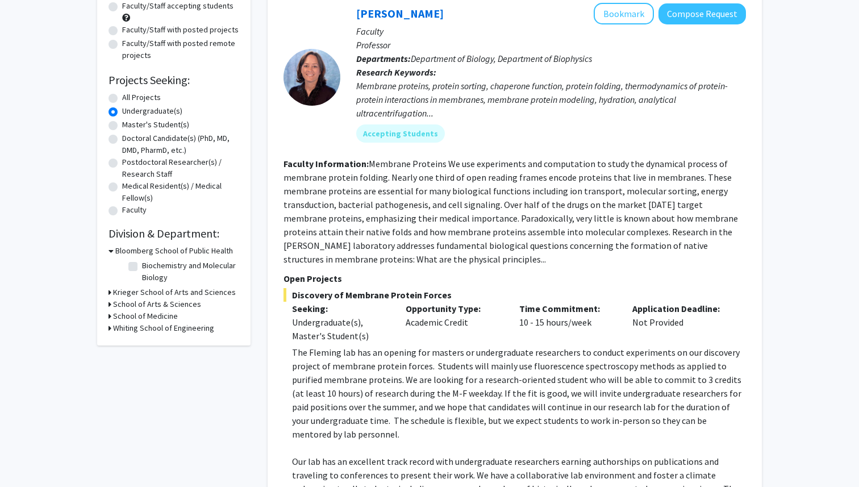
scroll to position [0, 0]
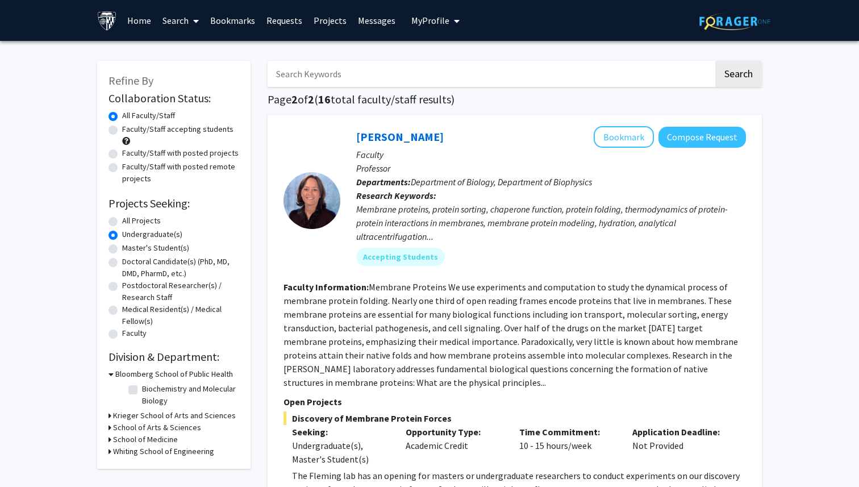
click at [122, 219] on label "All Projects" at bounding box center [141, 221] width 39 height 12
click at [122, 219] on input "All Projects" at bounding box center [125, 218] width 7 height 7
radio input "true"
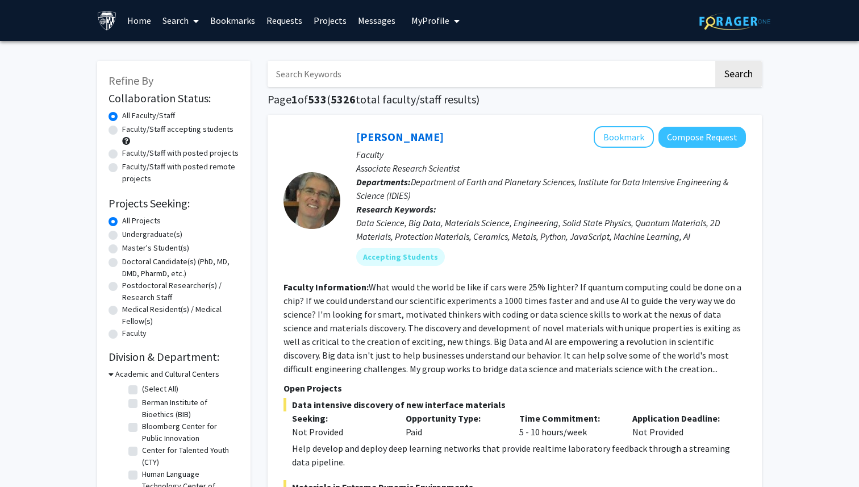
click at [299, 74] on input "Search Keywords" at bounding box center [491, 74] width 446 height 26
type input "international"
click at [715, 61] on button "Search" at bounding box center [738, 74] width 47 height 26
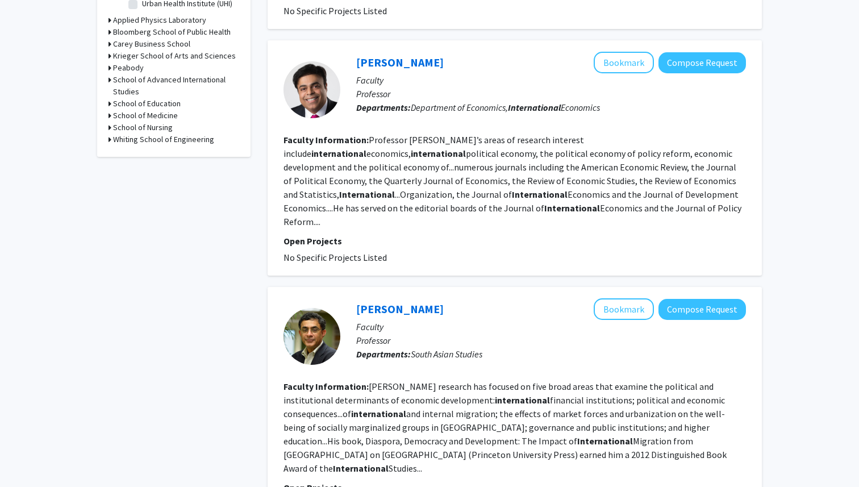
scroll to position [460, 0]
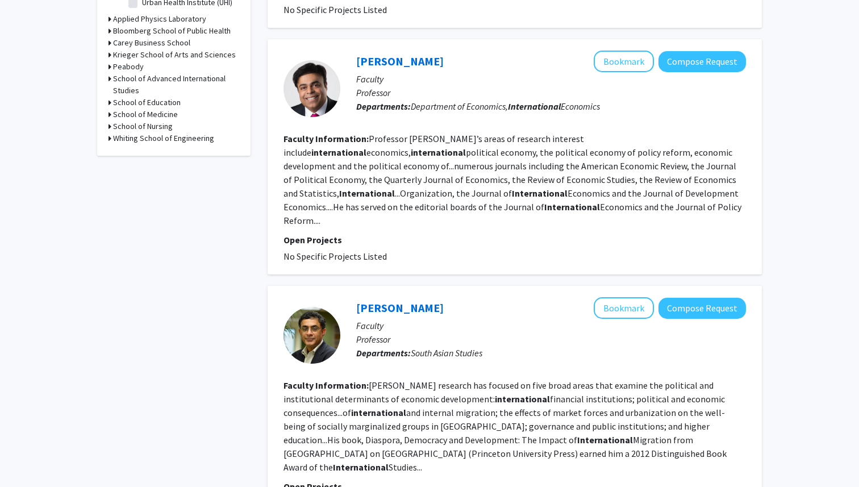
click at [429, 143] on fg-read-more "Professor Krishna’s areas of research interest include international economics,…" at bounding box center [512, 179] width 458 height 93
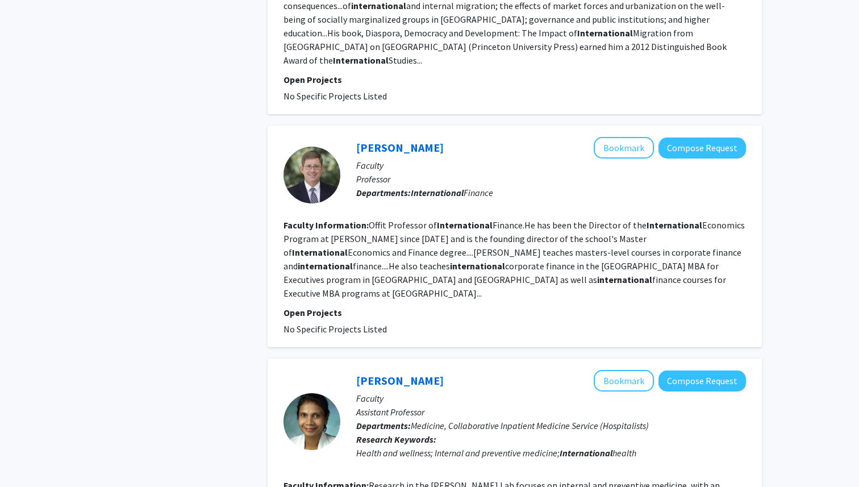
scroll to position [868, 0]
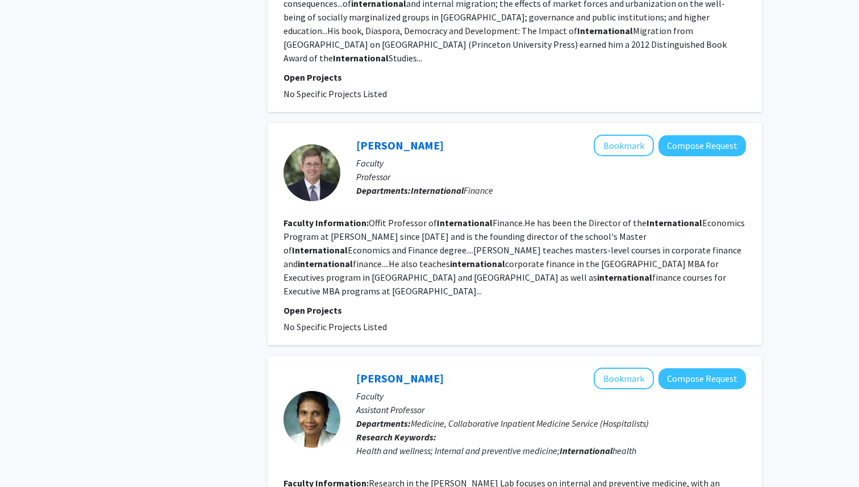
click at [425, 242] on section "Faculty Information: Offit Professor of International Finance.He has been the D…" at bounding box center [514, 257] width 462 height 82
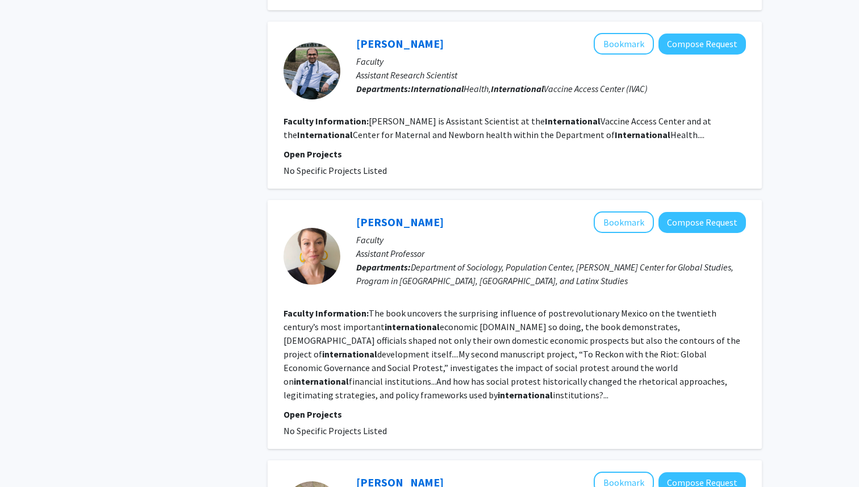
scroll to position [1738, 0]
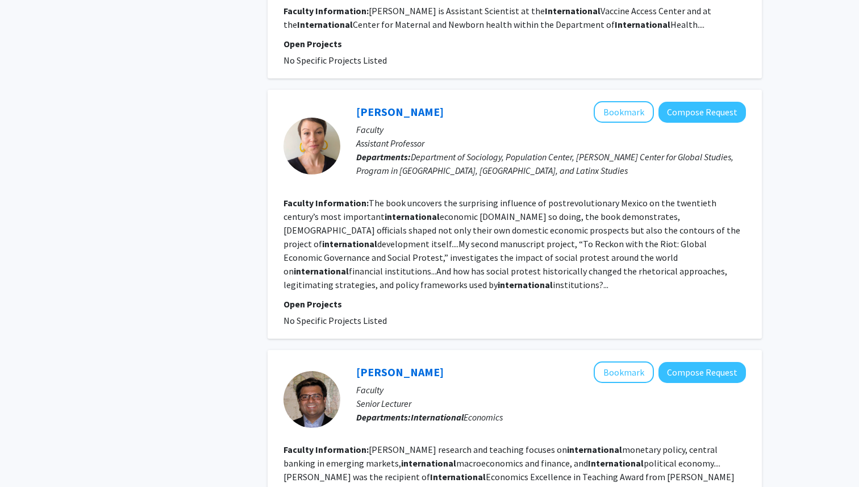
click at [446, 444] on fg-read-more "Kummer’s research and teaching focuses on international monetary policy, centra…" at bounding box center [508, 470] width 451 height 52
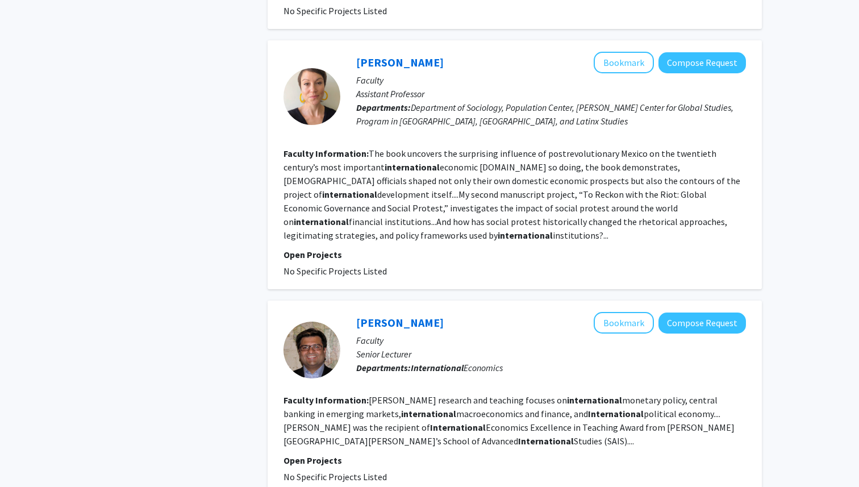
scroll to position [1853, 0]
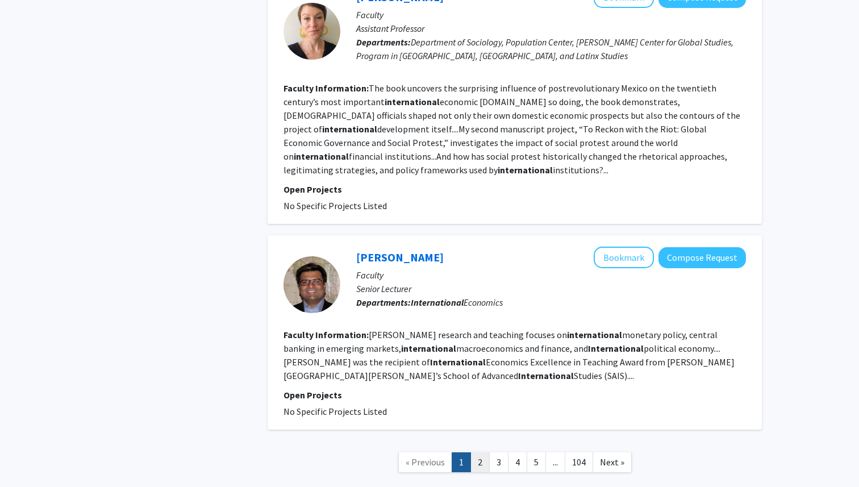
click at [481, 452] on link "2" at bounding box center [479, 462] width 19 height 20
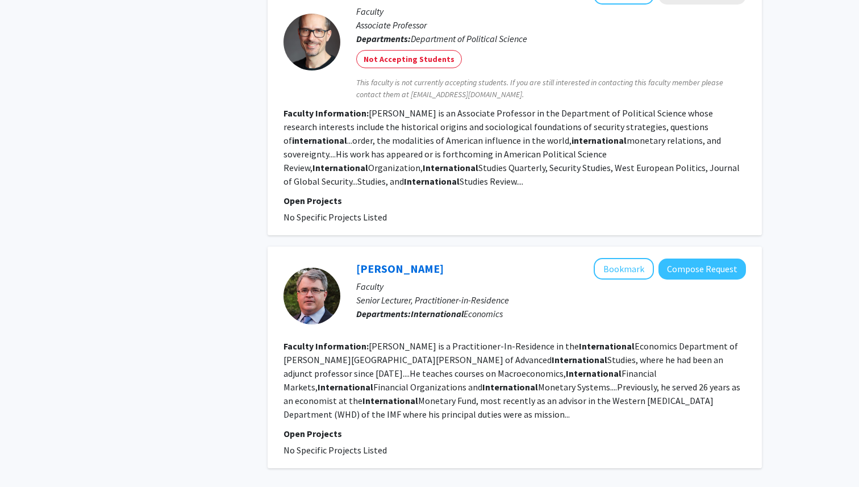
scroll to position [2072, 0]
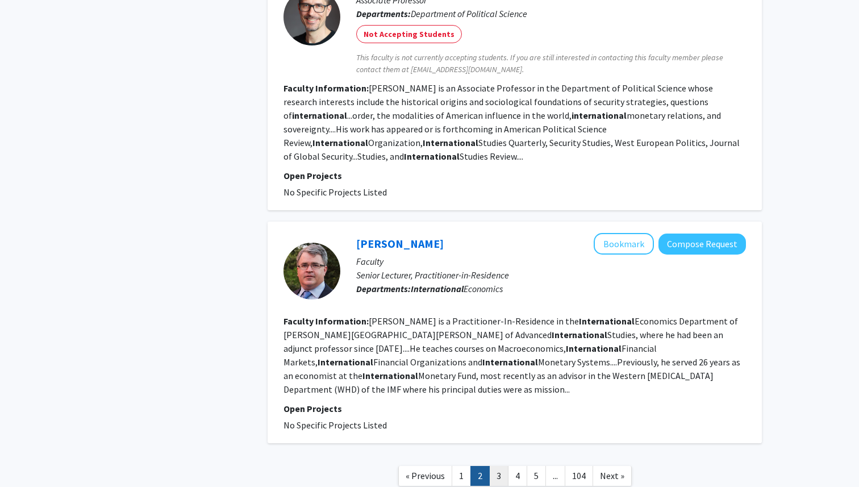
click at [493, 466] on link "3" at bounding box center [498, 476] width 19 height 20
